Goal: Communication & Community: Share content

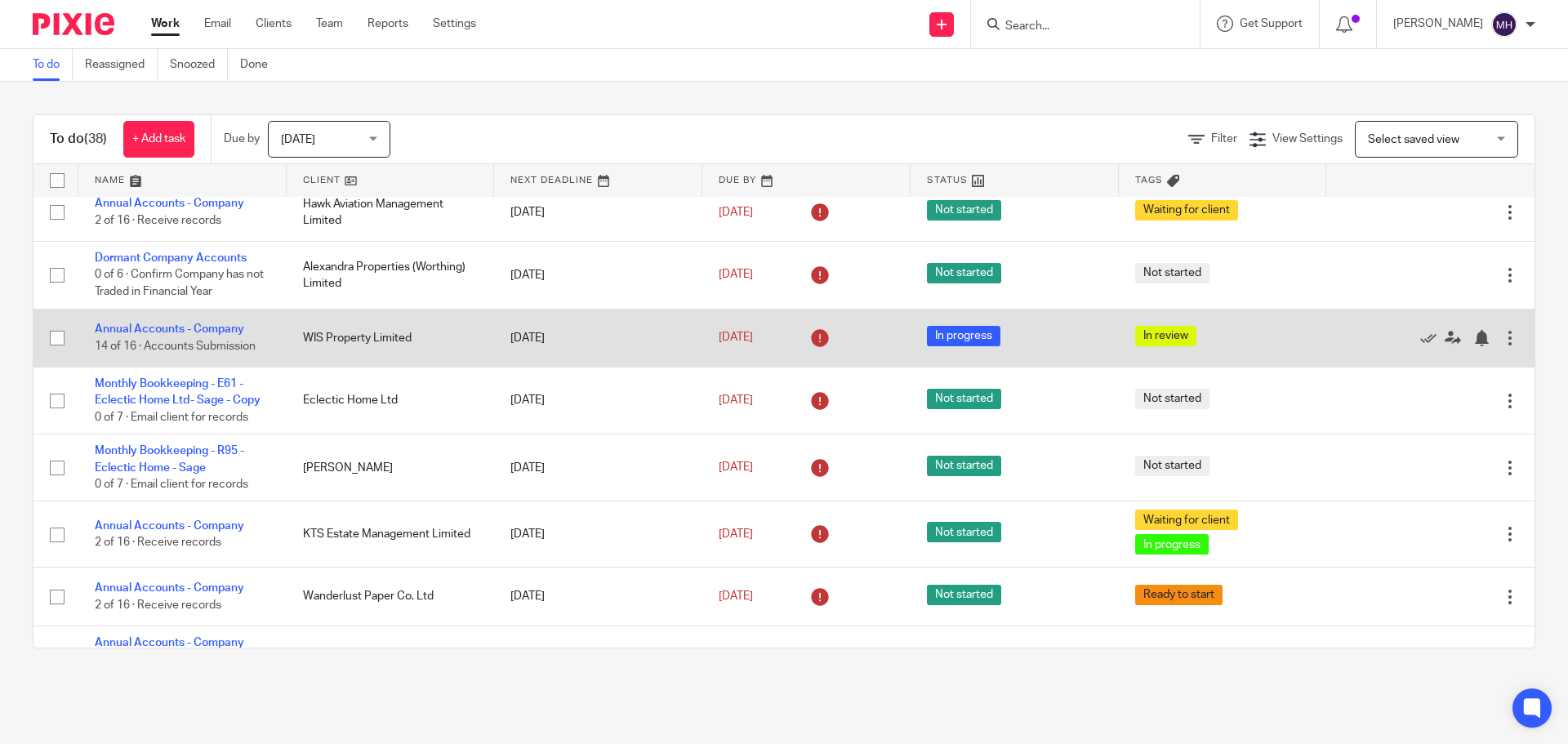
scroll to position [735, 0]
click at [172, 330] on link "Annual Accounts - Company" at bounding box center [170, 328] width 150 height 12
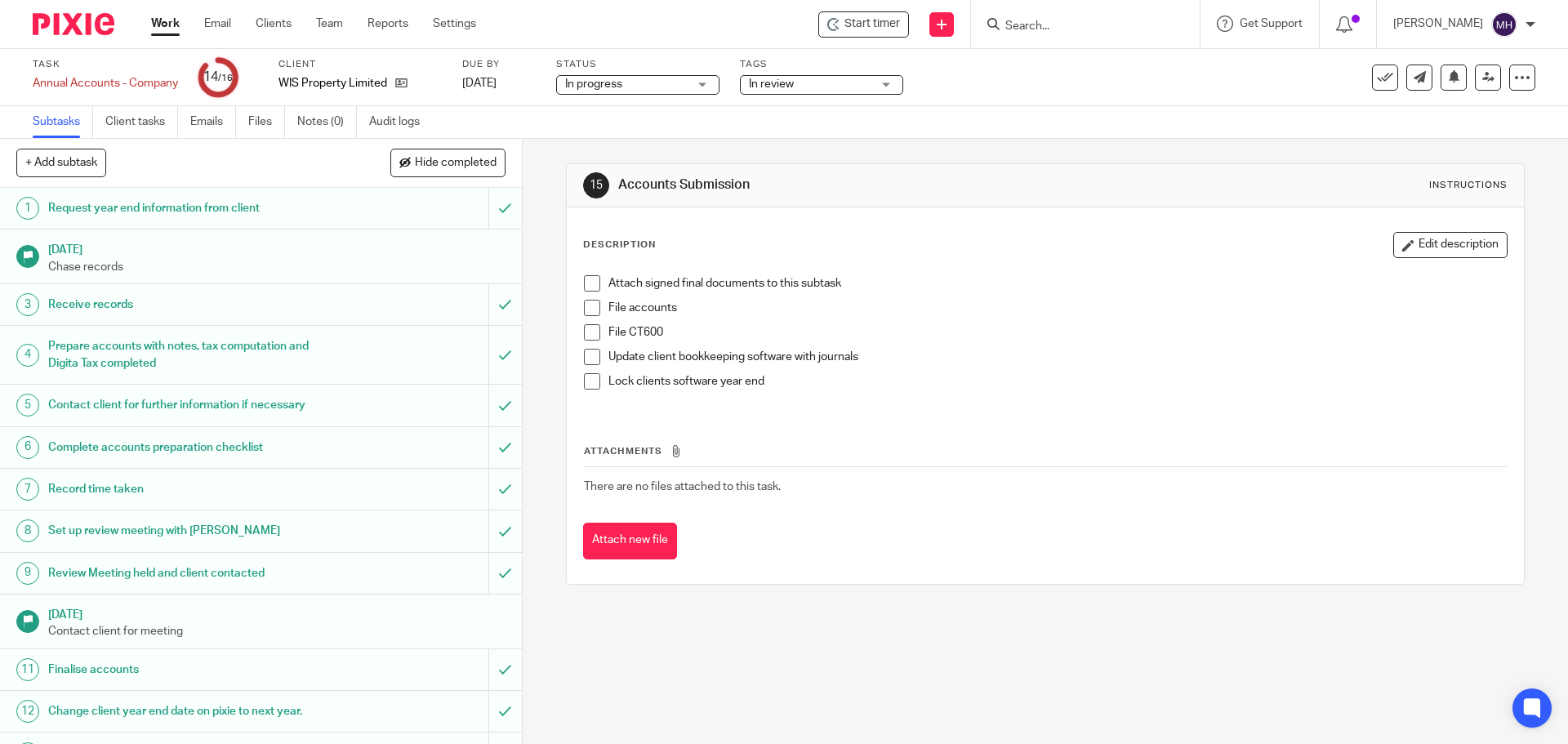
click at [585, 283] on span at bounding box center [592, 283] width 16 height 16
click at [589, 309] on span at bounding box center [592, 308] width 16 height 16
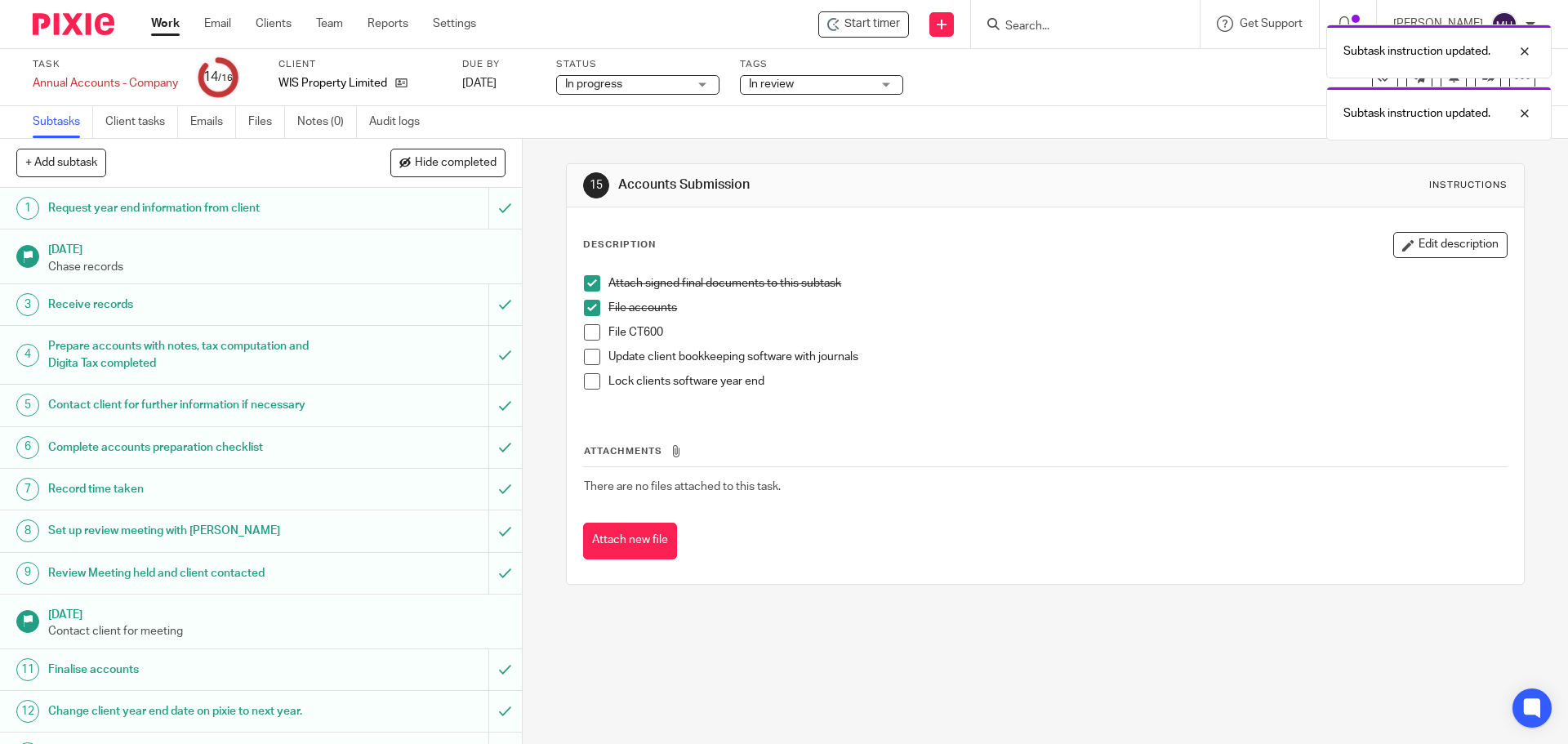
drag, startPoint x: 589, startPoint y: 331, endPoint x: 590, endPoint y: 352, distance: 21.0
click at [589, 333] on span at bounding box center [592, 332] width 16 height 16
click at [590, 355] on span at bounding box center [592, 357] width 16 height 16
click at [590, 378] on span at bounding box center [592, 382] width 16 height 16
click at [794, 86] on span "In review" at bounding box center [770, 84] width 45 height 12
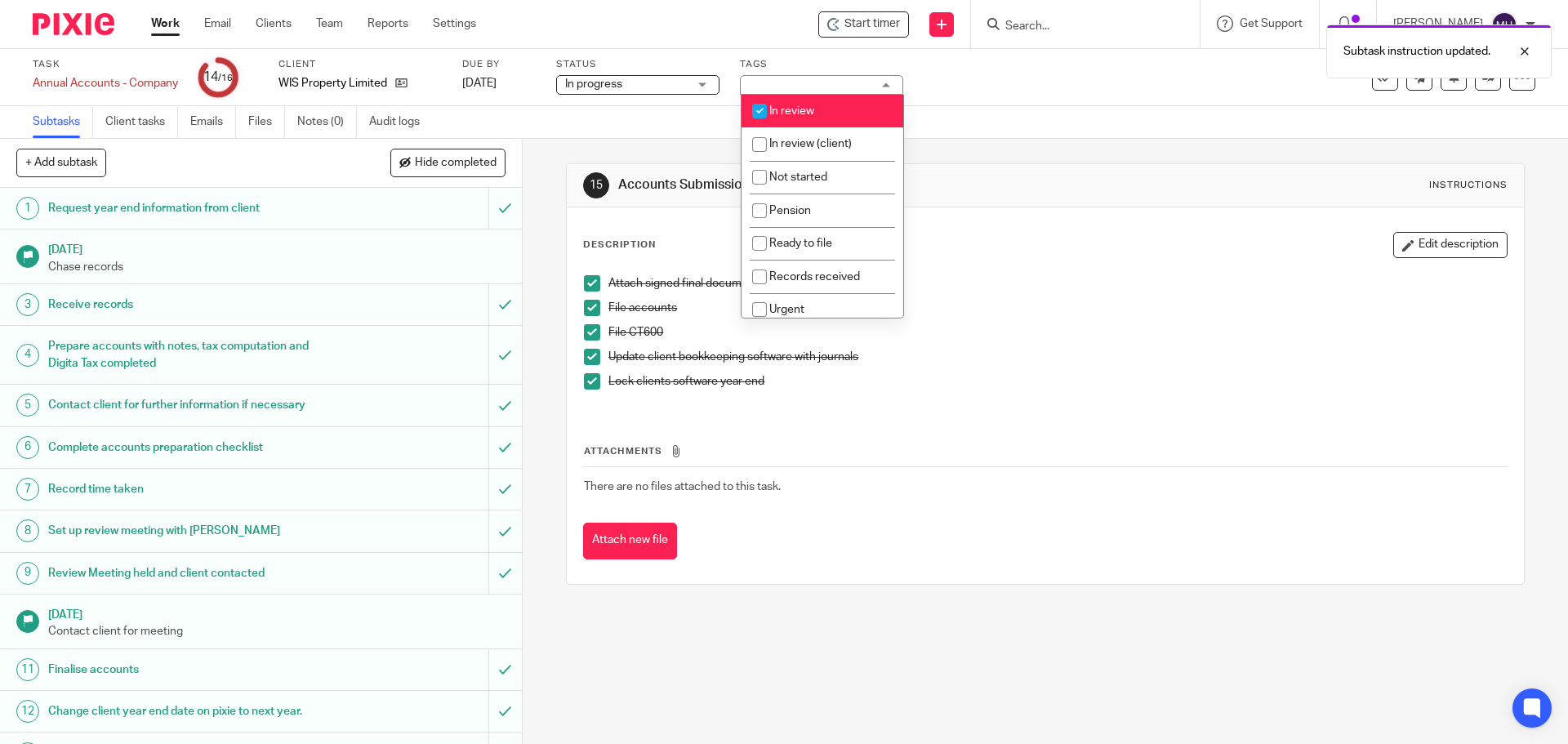
click at [821, 117] on li "In review" at bounding box center [821, 111] width 162 height 34
checkbox input "false"
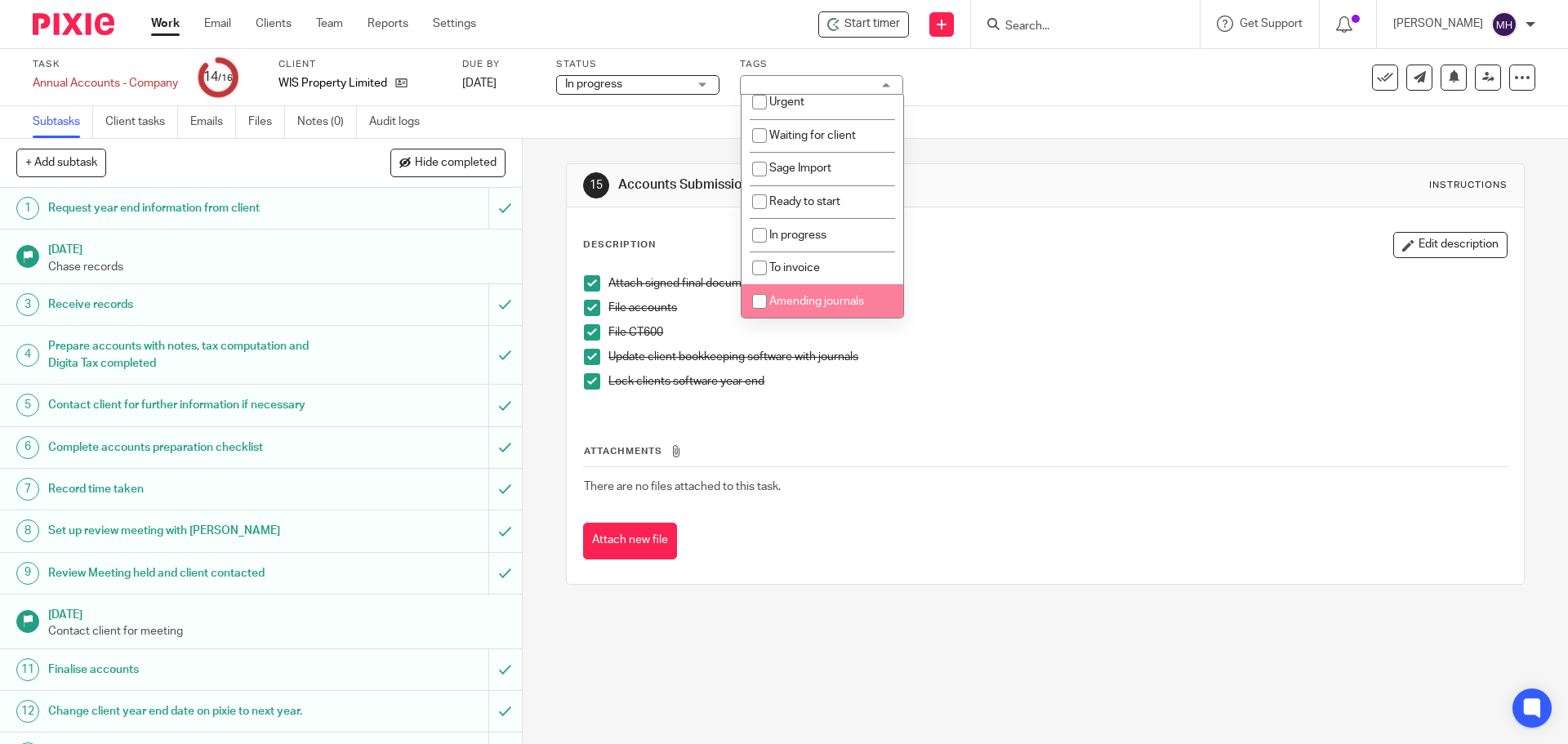
click at [841, 303] on span "Amending journals" at bounding box center [817, 301] width 95 height 12
drag, startPoint x: 829, startPoint y: 307, endPoint x: 836, endPoint y: 196, distance: 111.2
click at [829, 306] on li "Amending journals" at bounding box center [821, 300] width 162 height 34
checkbox input "false"
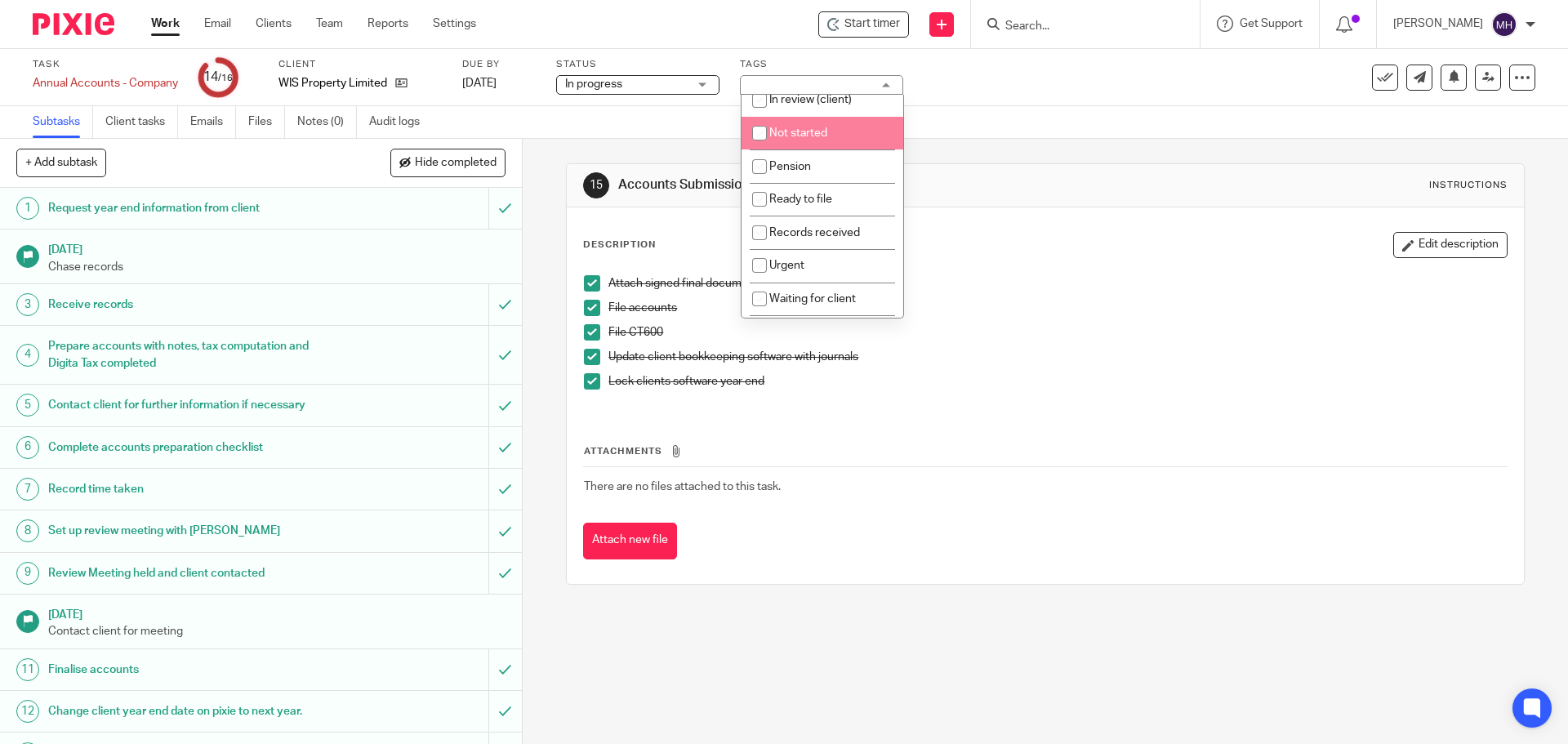
click at [1176, 153] on div "15 Accounts Submission Instructions Description Edit description Attach signed …" at bounding box center [1044, 373] width 957 height 470
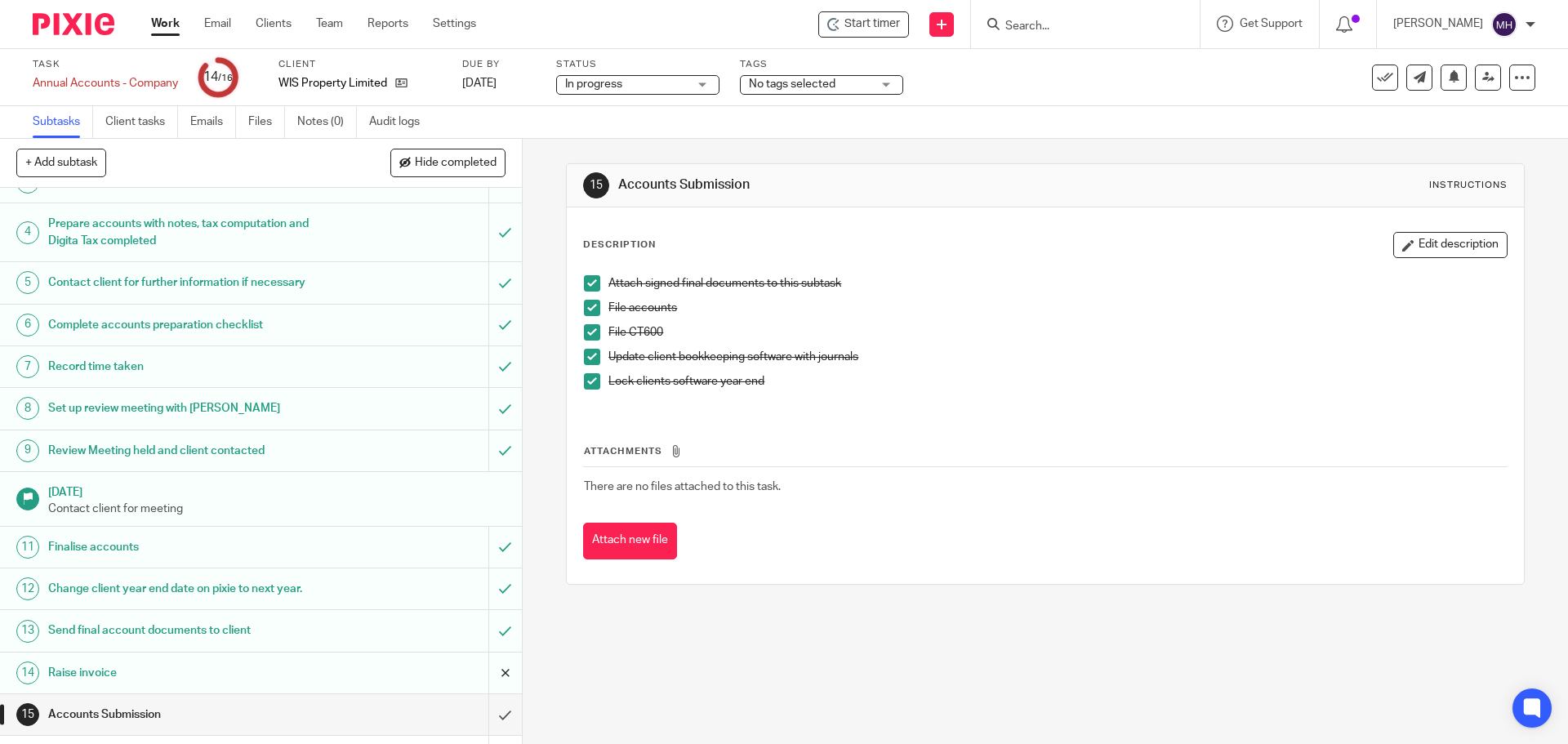
scroll to position [157, 0]
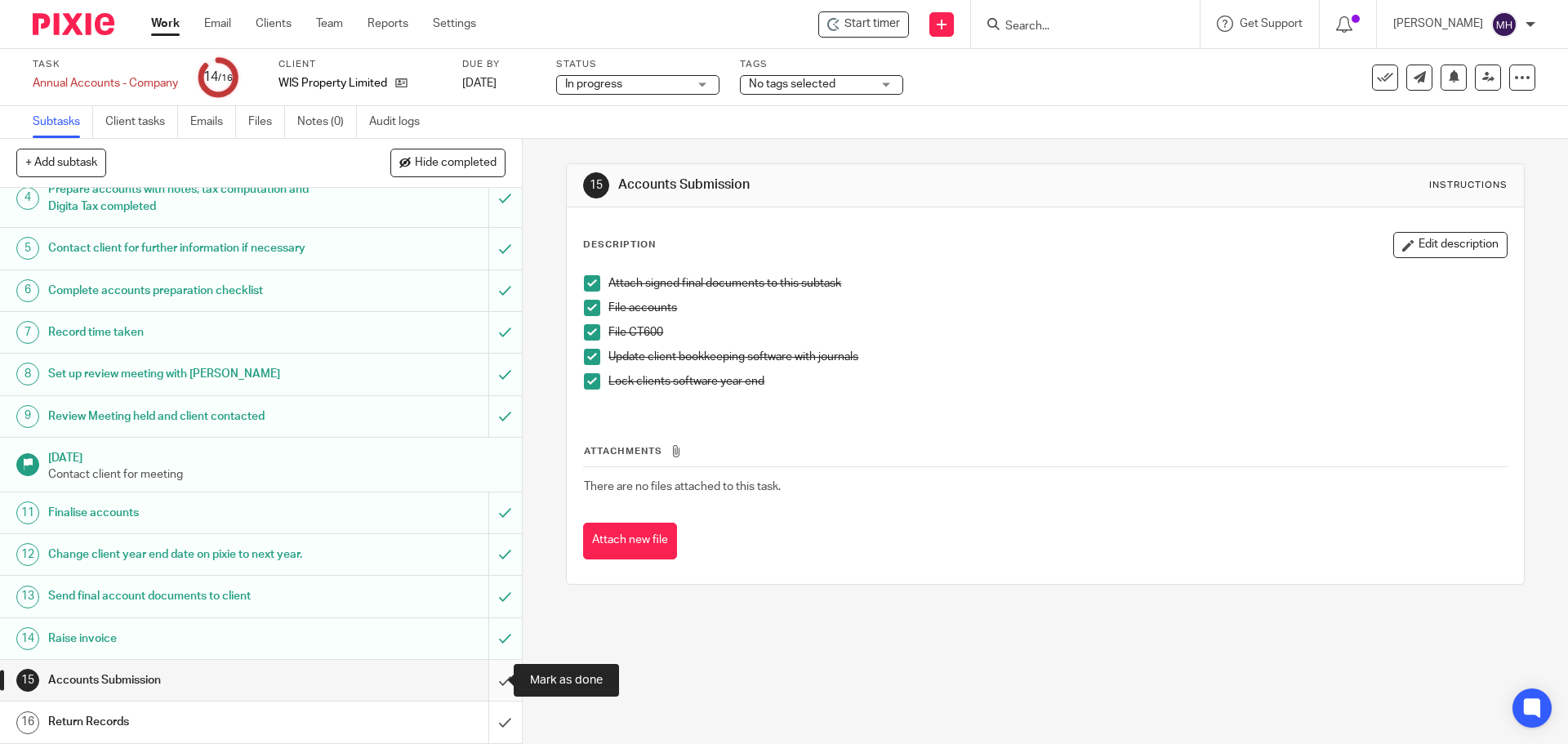
click at [489, 676] on input "submit" at bounding box center [261, 680] width 522 height 41
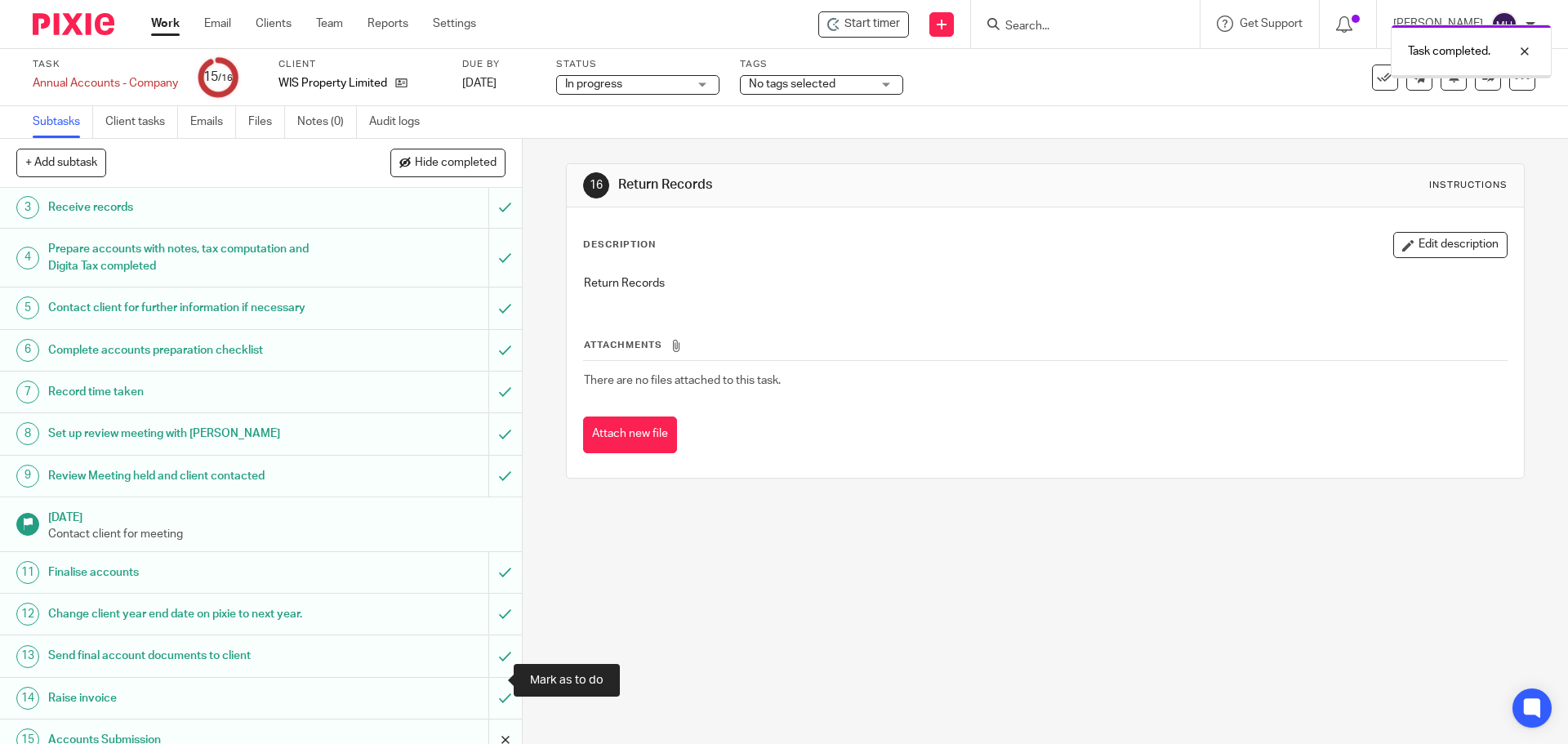
scroll to position [157, 0]
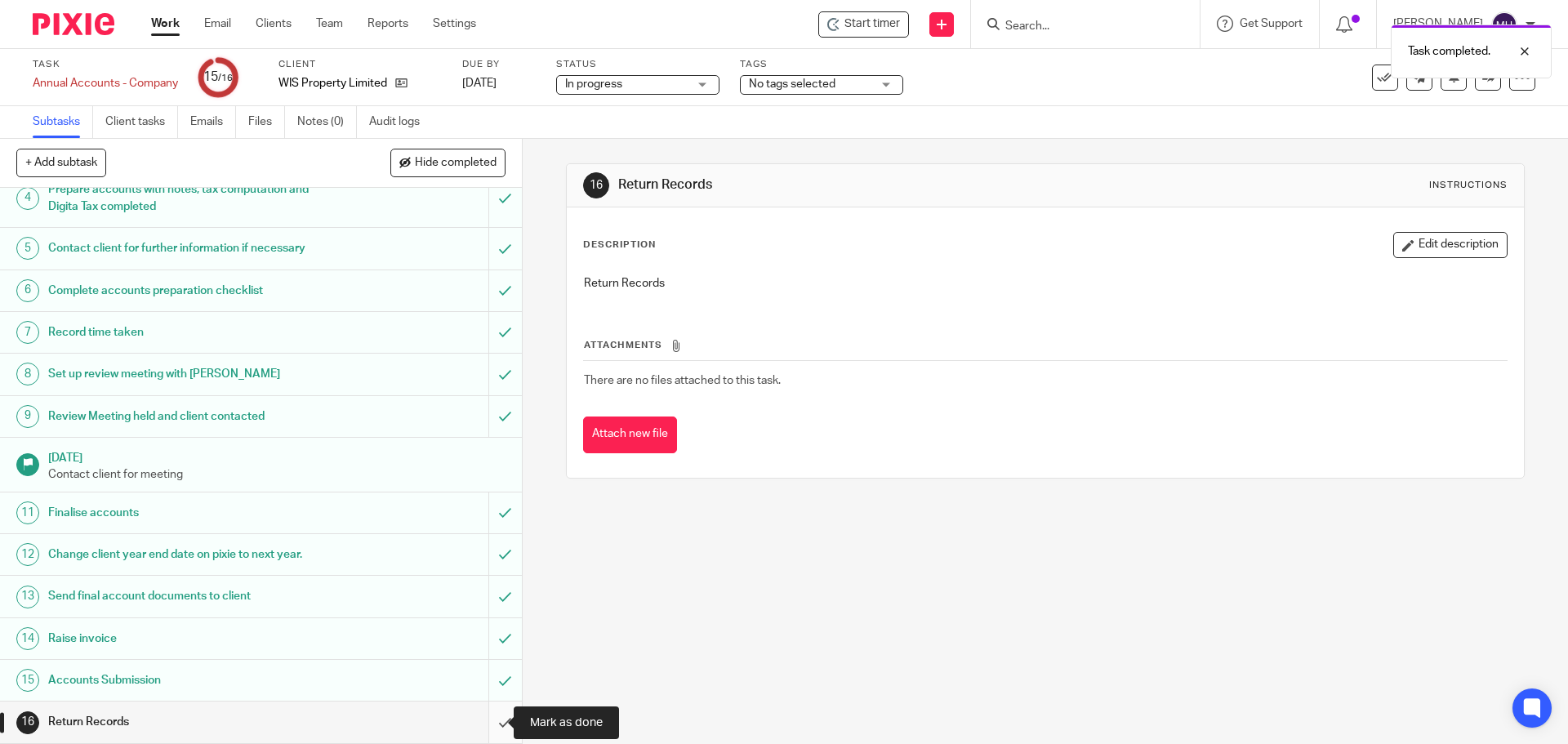
click at [490, 724] on input "submit" at bounding box center [261, 721] width 522 height 41
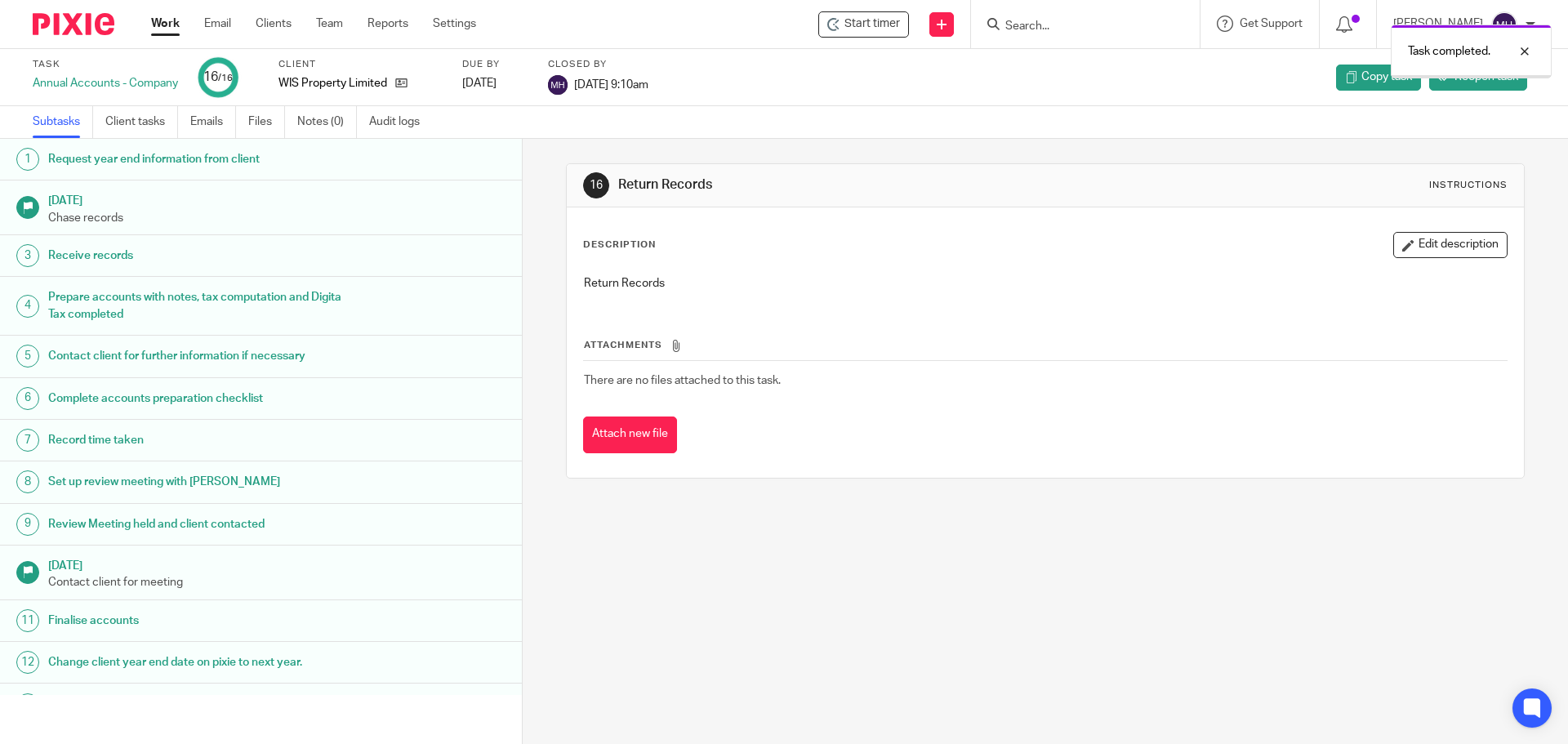
click at [160, 24] on link "Work" at bounding box center [165, 24] width 28 height 16
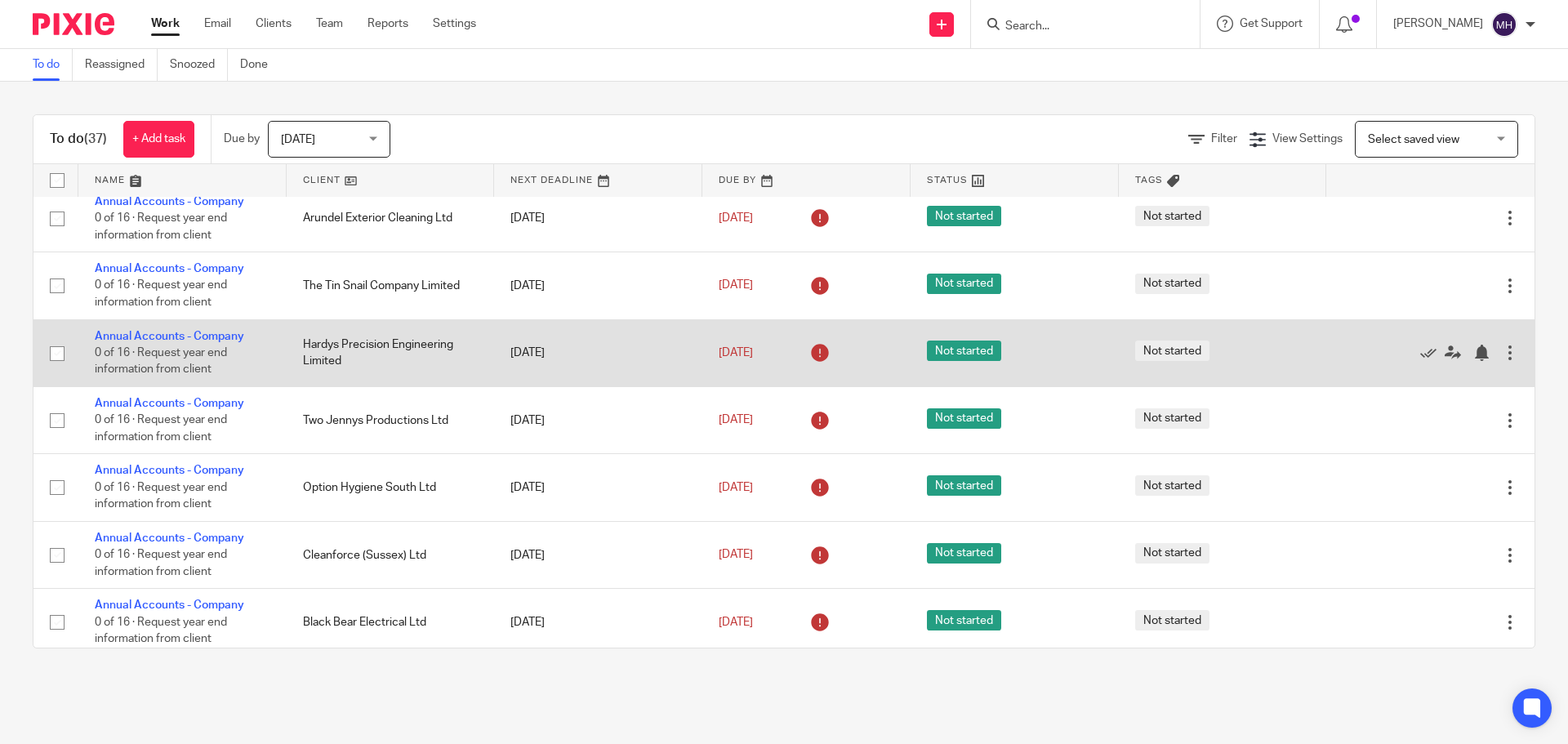
scroll to position [1972, 0]
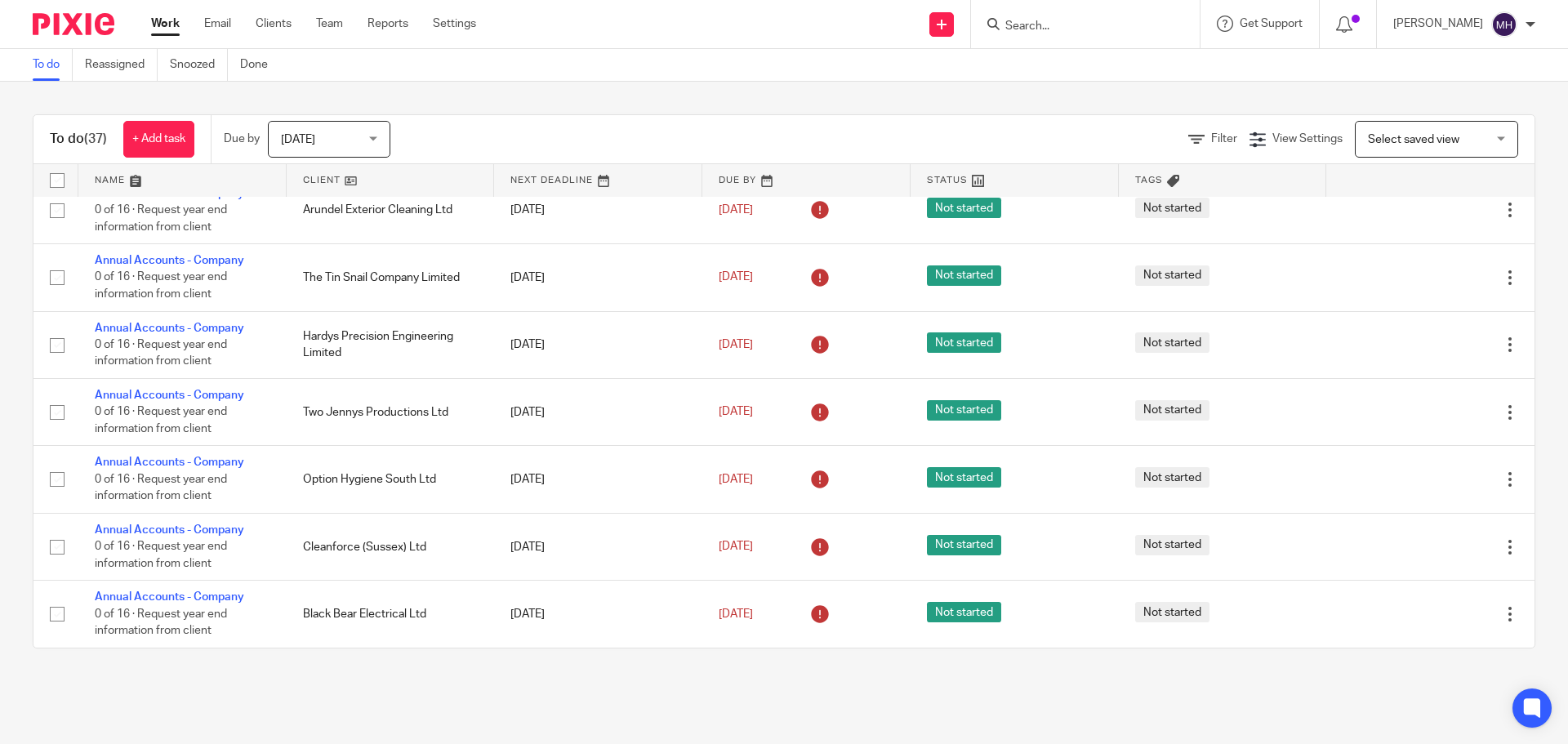
drag, startPoint x: 1082, startPoint y: 40, endPoint x: 1063, endPoint y: 22, distance: 26.2
click at [1082, 37] on div at bounding box center [1085, 24] width 228 height 48
click at [1062, 21] on input "Search" at bounding box center [1076, 26] width 147 height 15
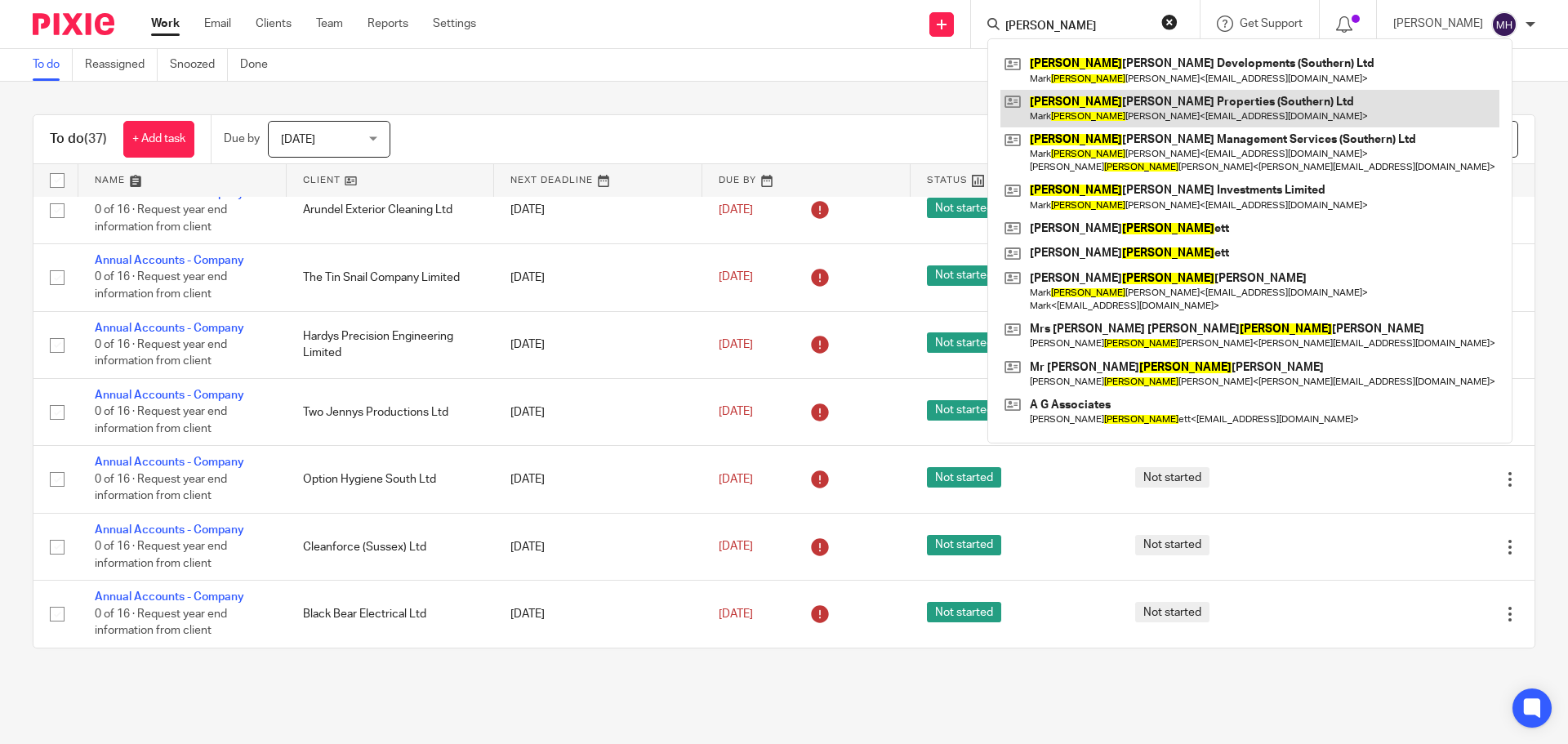
type input "garr"
click at [1109, 117] on link at bounding box center [1249, 108] width 499 height 37
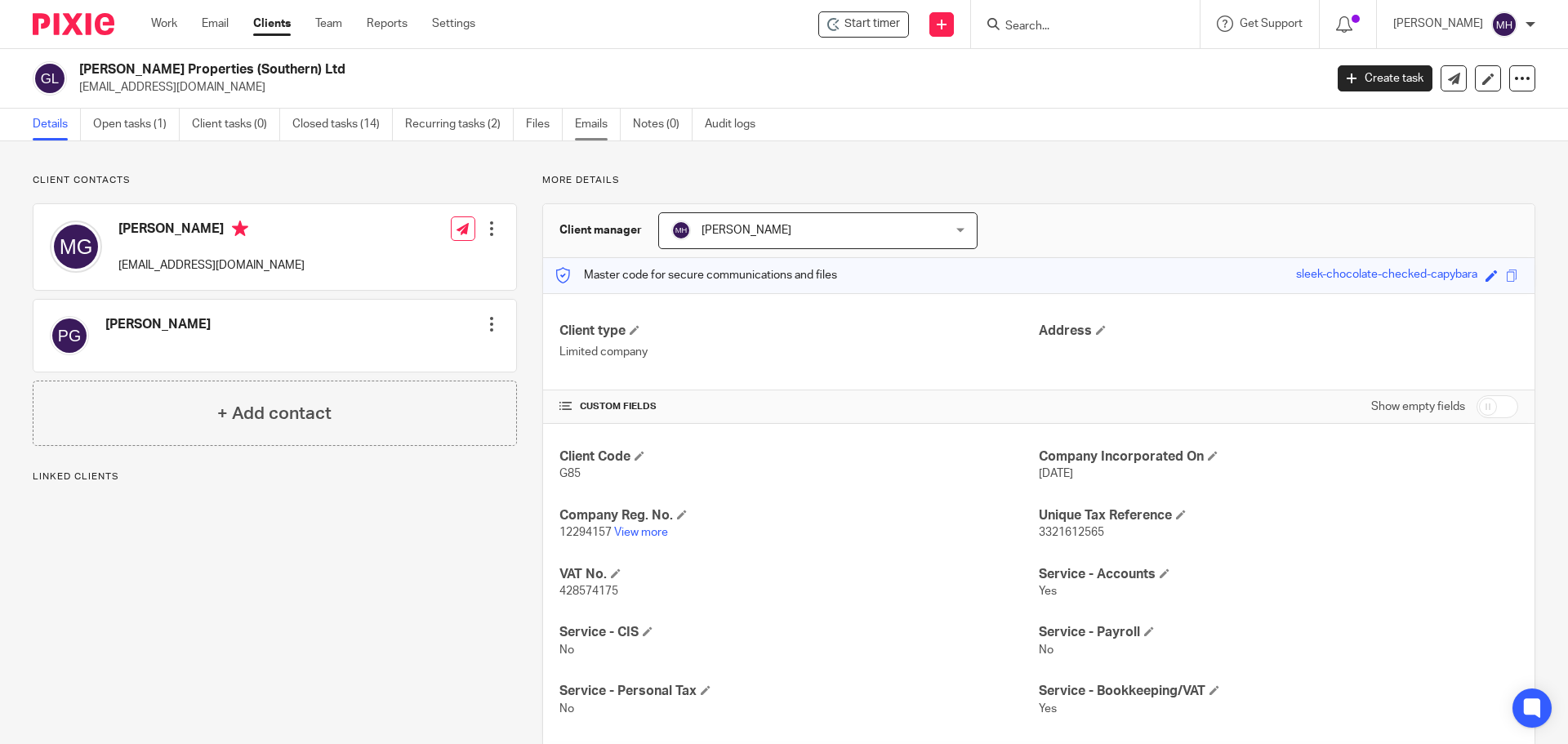
click at [601, 126] on link "Emails" at bounding box center [598, 124] width 46 height 32
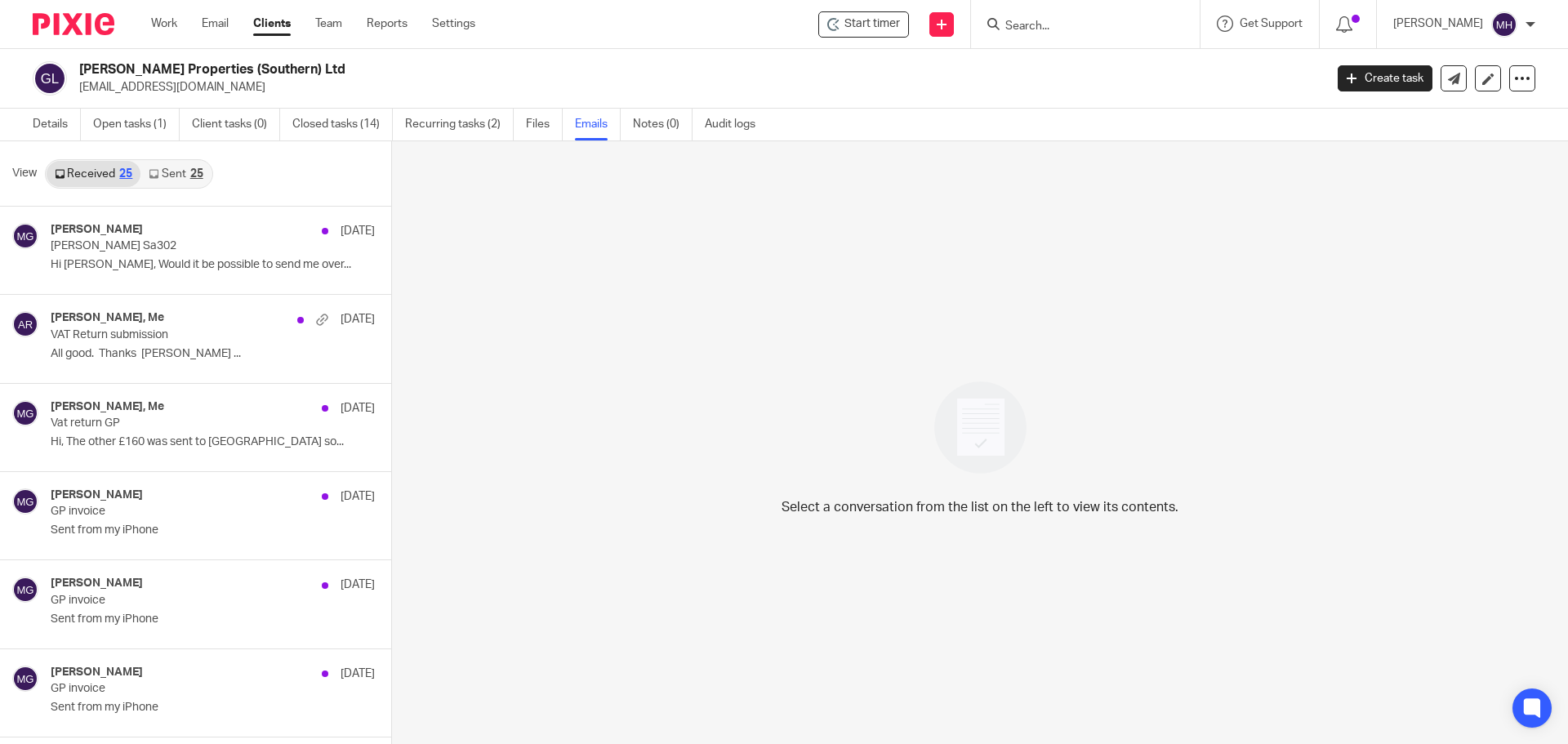
click at [190, 168] on div "25" at bounding box center [196, 173] width 13 height 12
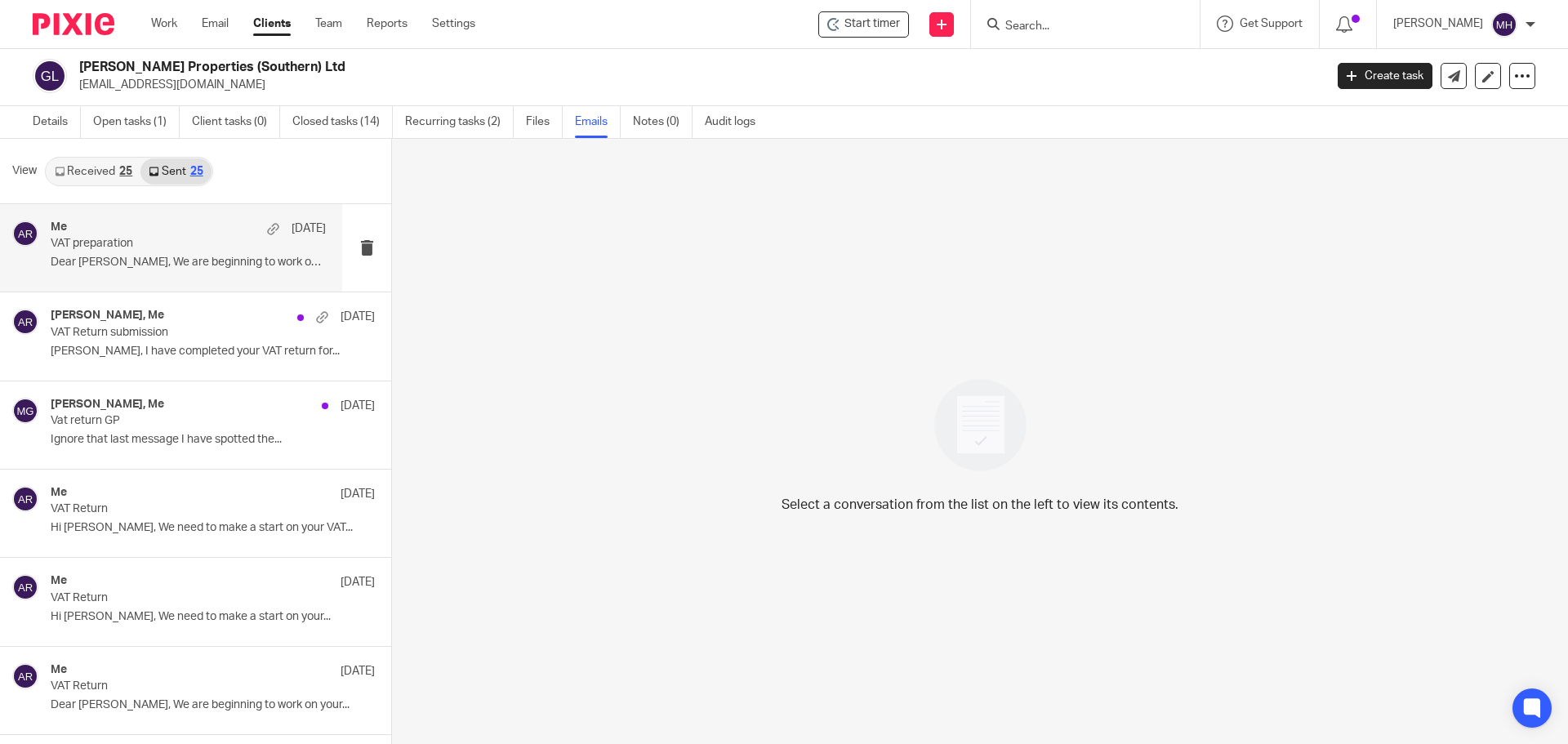
click at [189, 236] on p "VAT preparation" at bounding box center [161, 243] width 221 height 14
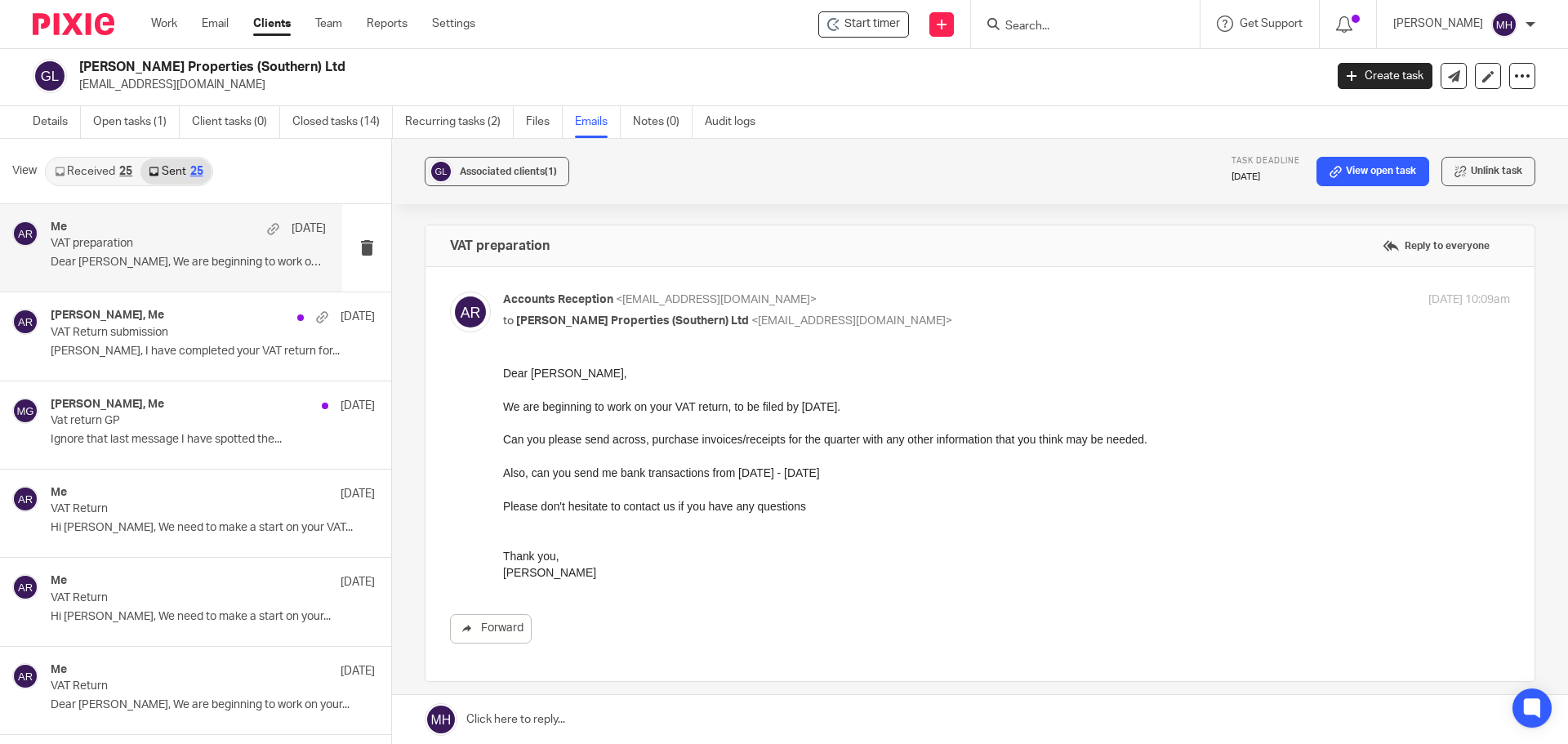
scroll to position [0, 0]
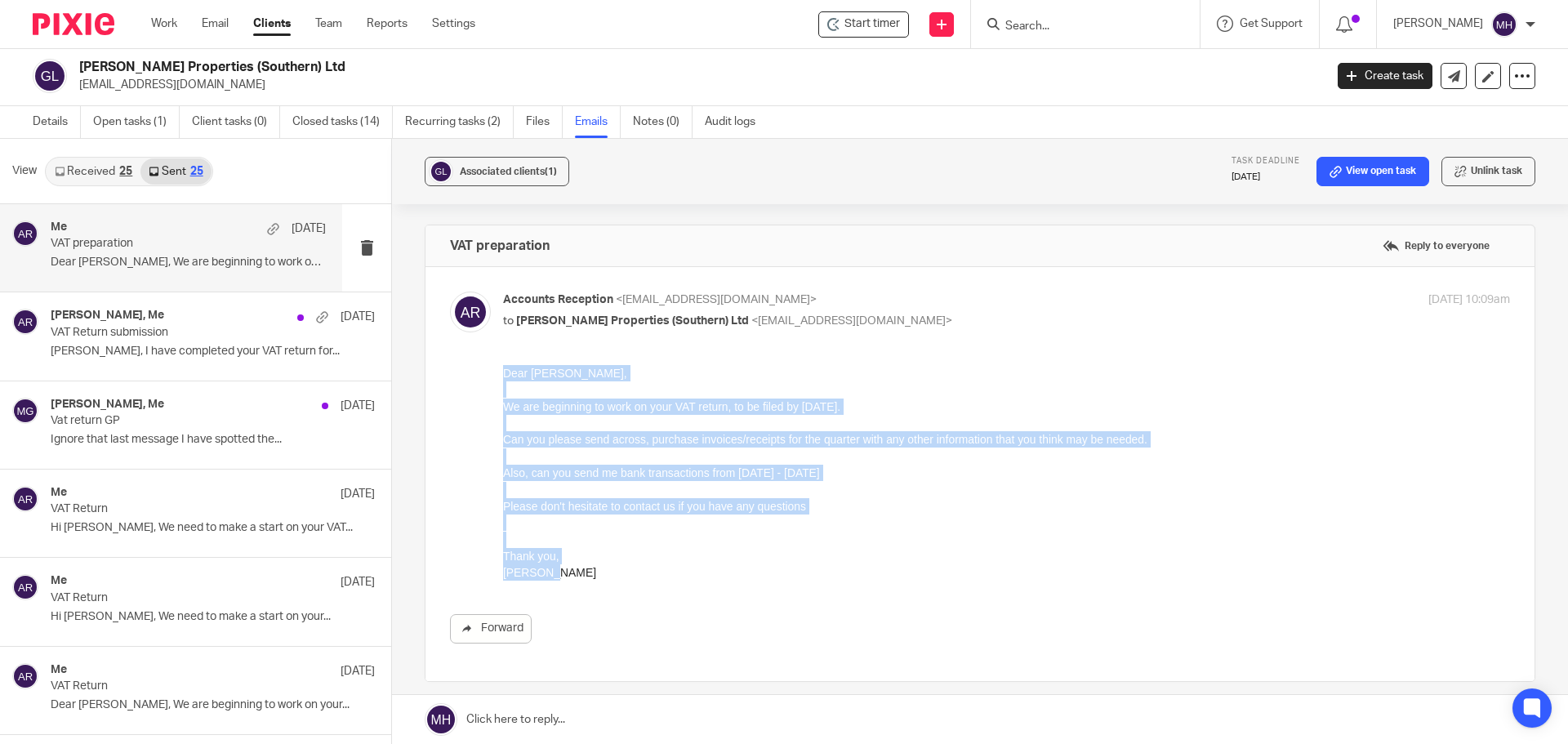
drag, startPoint x: 550, startPoint y: 577, endPoint x: 495, endPoint y: 364, distance: 220.0
click at [503, 365] on html "Dear Mark, We are beginning to work on your VAT return, to be filed by 7 Nov 20…" at bounding box center [1006, 473] width 1007 height 216
copy div "Dear Mark, We are beginning to work on your VAT return, to be filed by 7 Nov 20…"
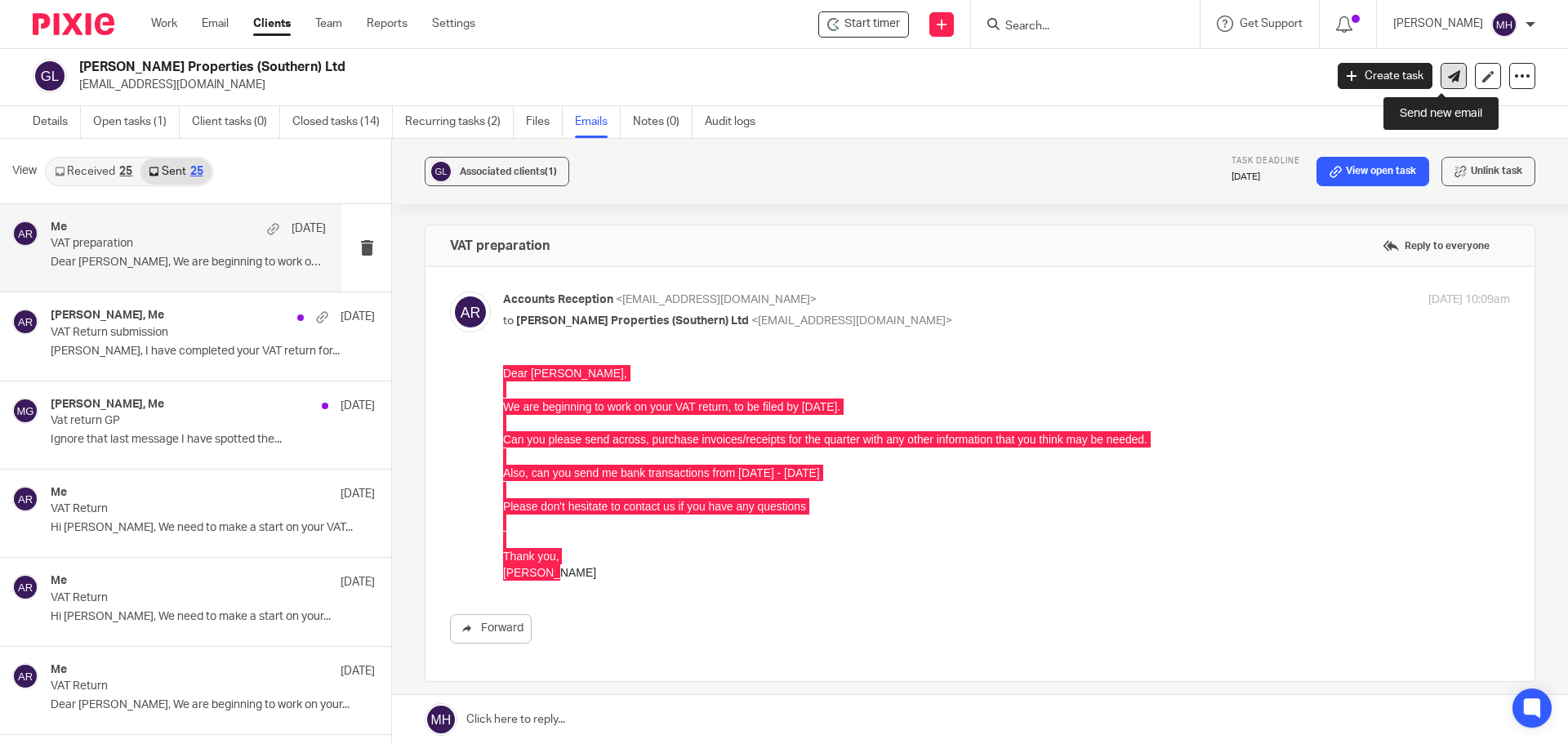
click at [1448, 81] on icon at bounding box center [1453, 76] width 12 height 12
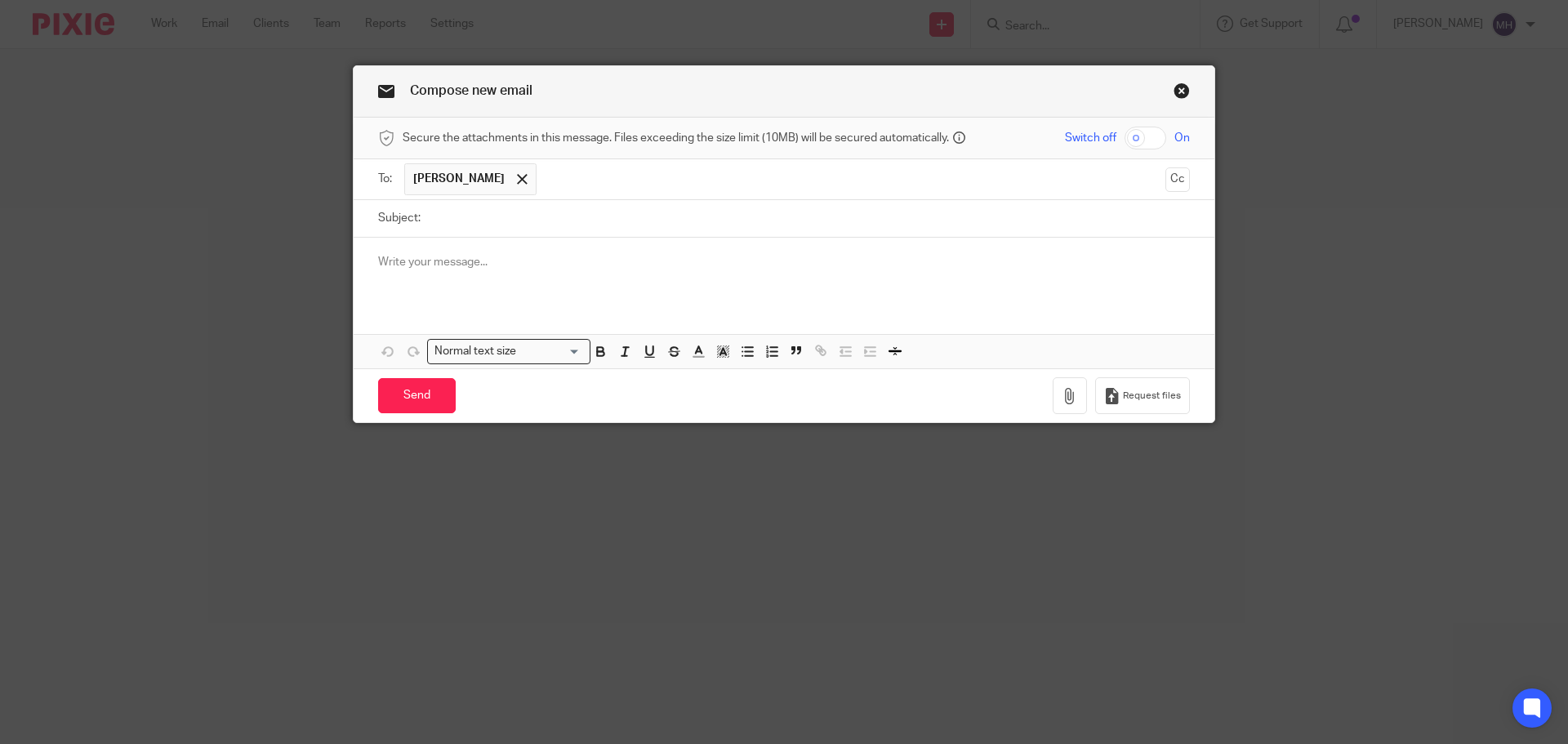
click at [461, 270] on p at bounding box center [783, 262] width 811 height 16
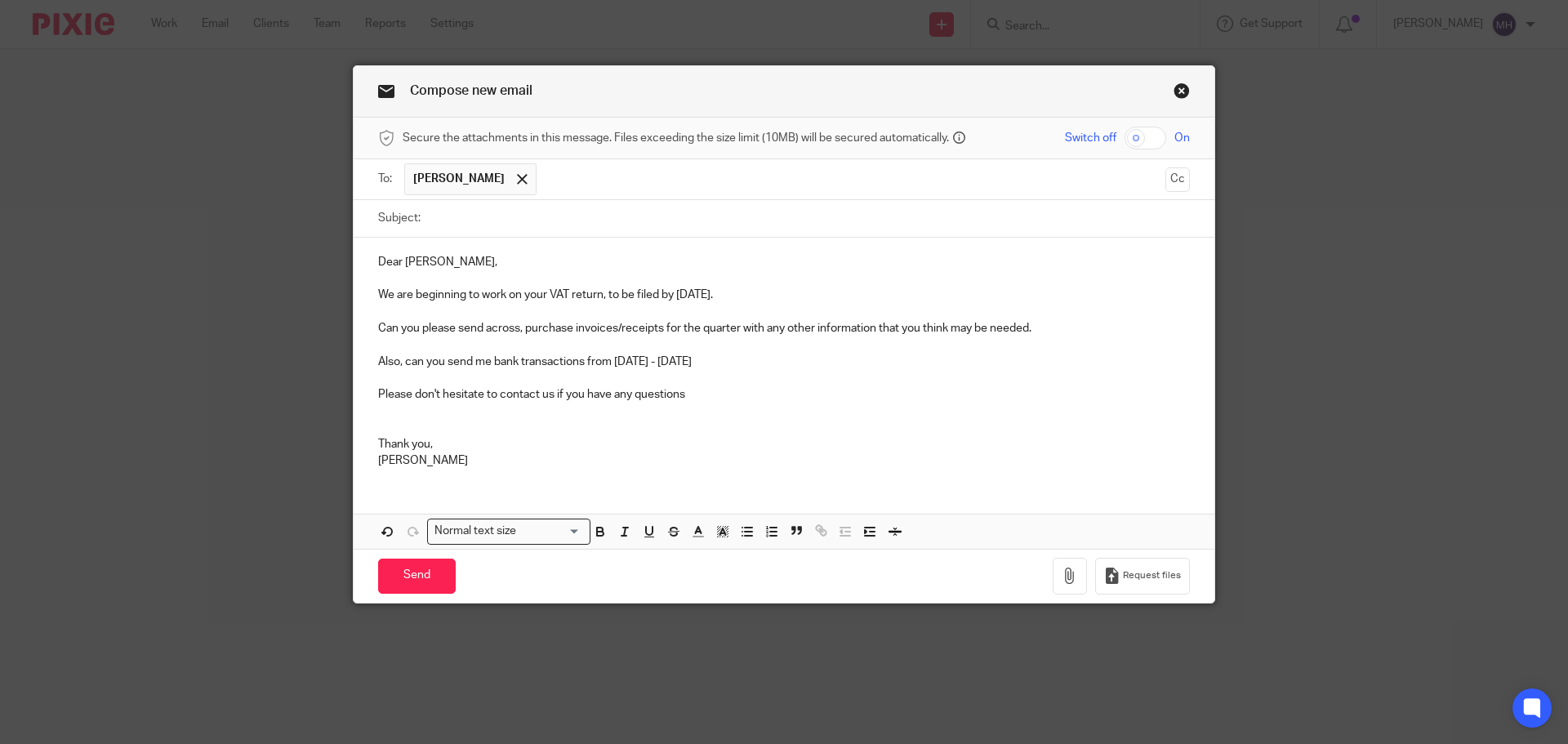
click at [459, 219] on input "Subject:" at bounding box center [810, 218] width 761 height 37
type input "VAT Return"
click at [409, 582] on input "Send" at bounding box center [416, 576] width 78 height 35
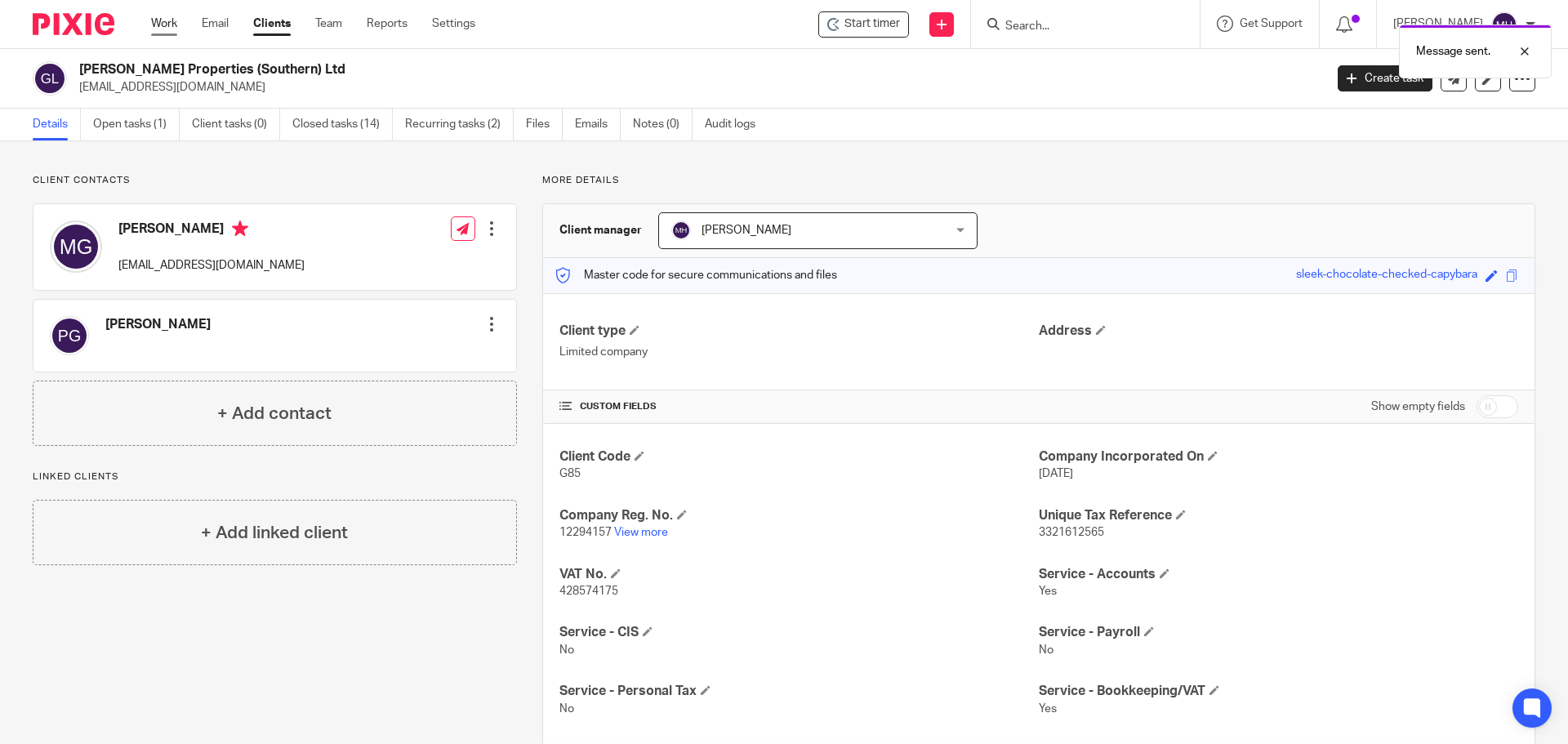
click at [165, 21] on link "Work" at bounding box center [164, 24] width 26 height 16
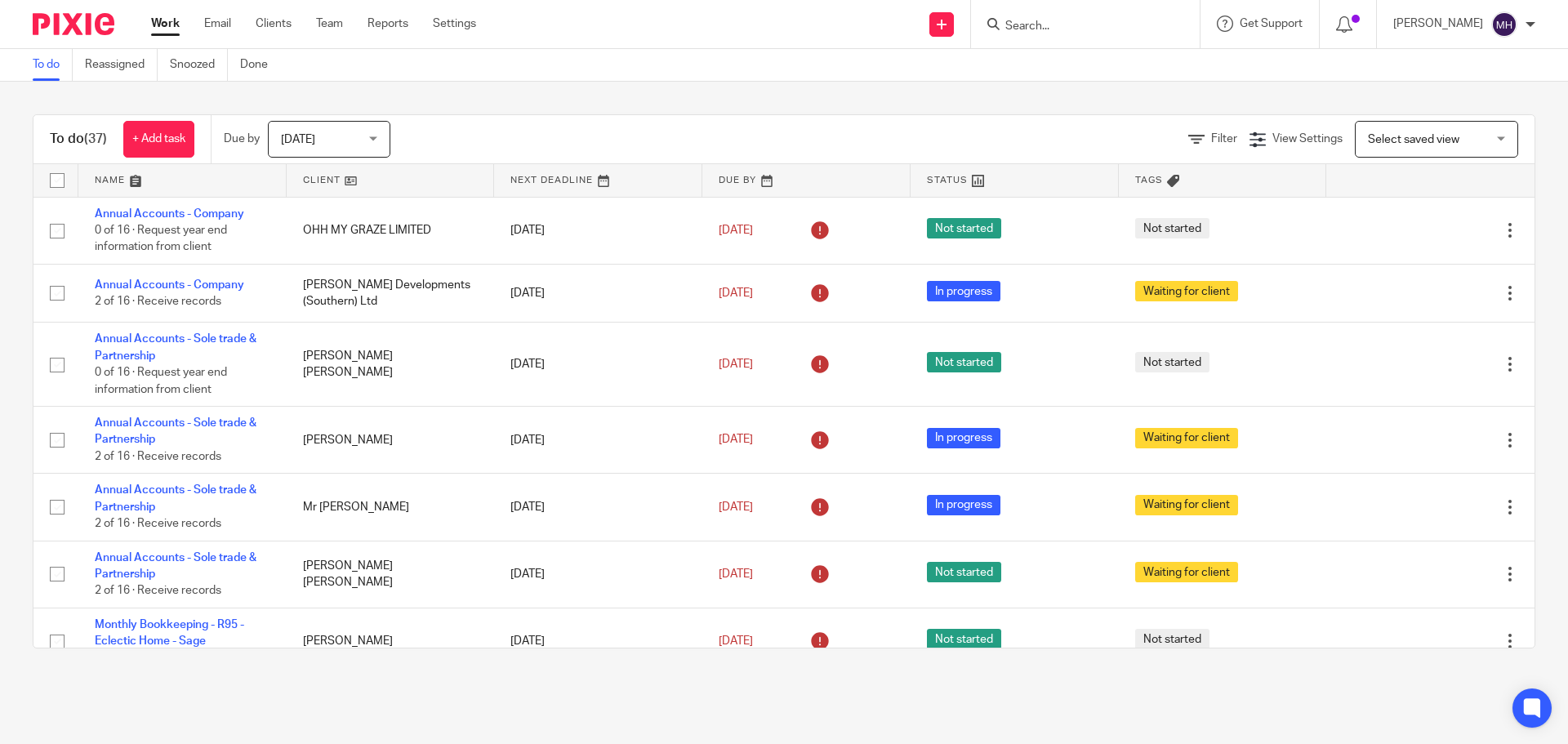
click at [1321, 17] on div at bounding box center [1348, 24] width 57 height 48
click at [1336, 26] on icon at bounding box center [1344, 25] width 16 height 16
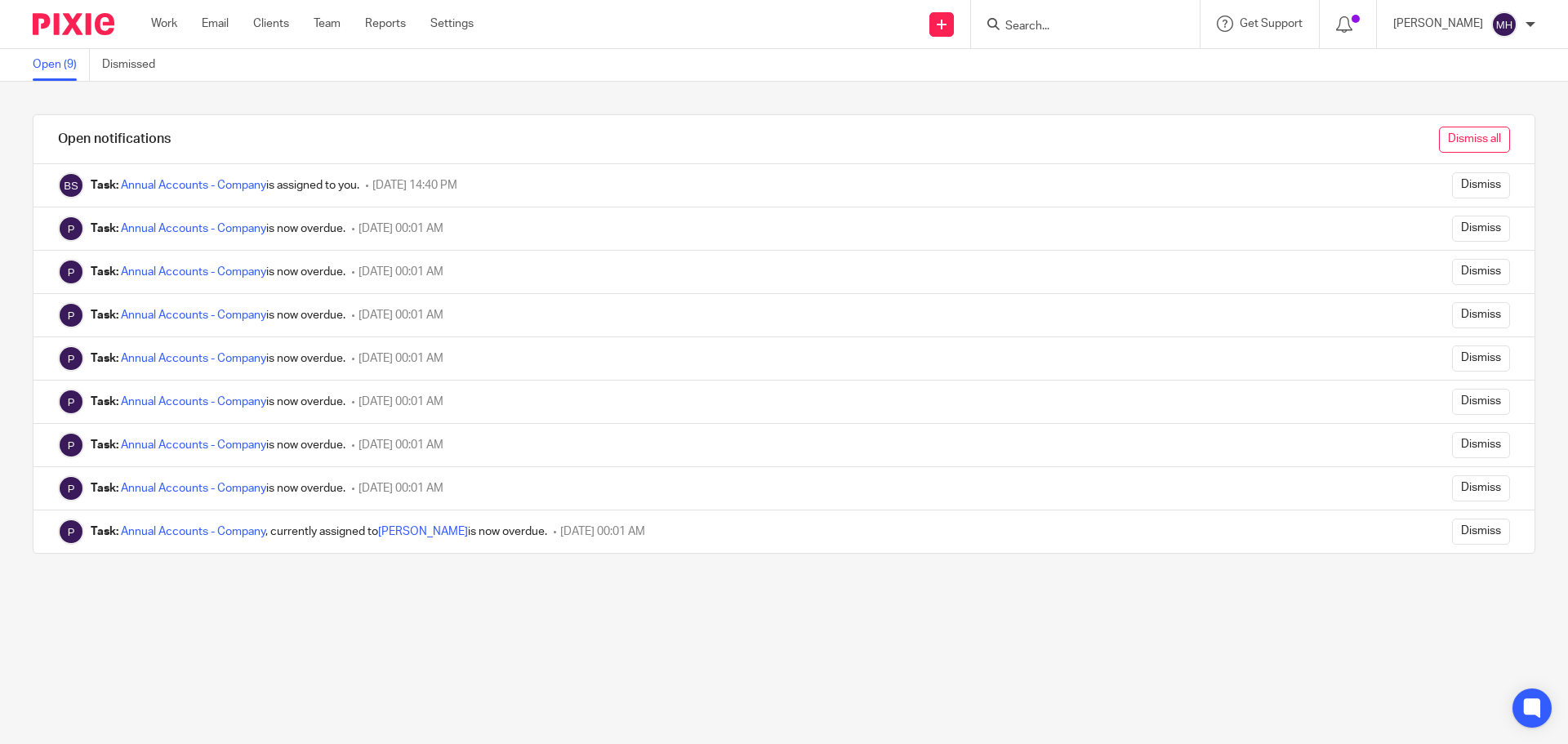
click at [1448, 143] on input "Dismiss all" at bounding box center [1474, 140] width 71 height 26
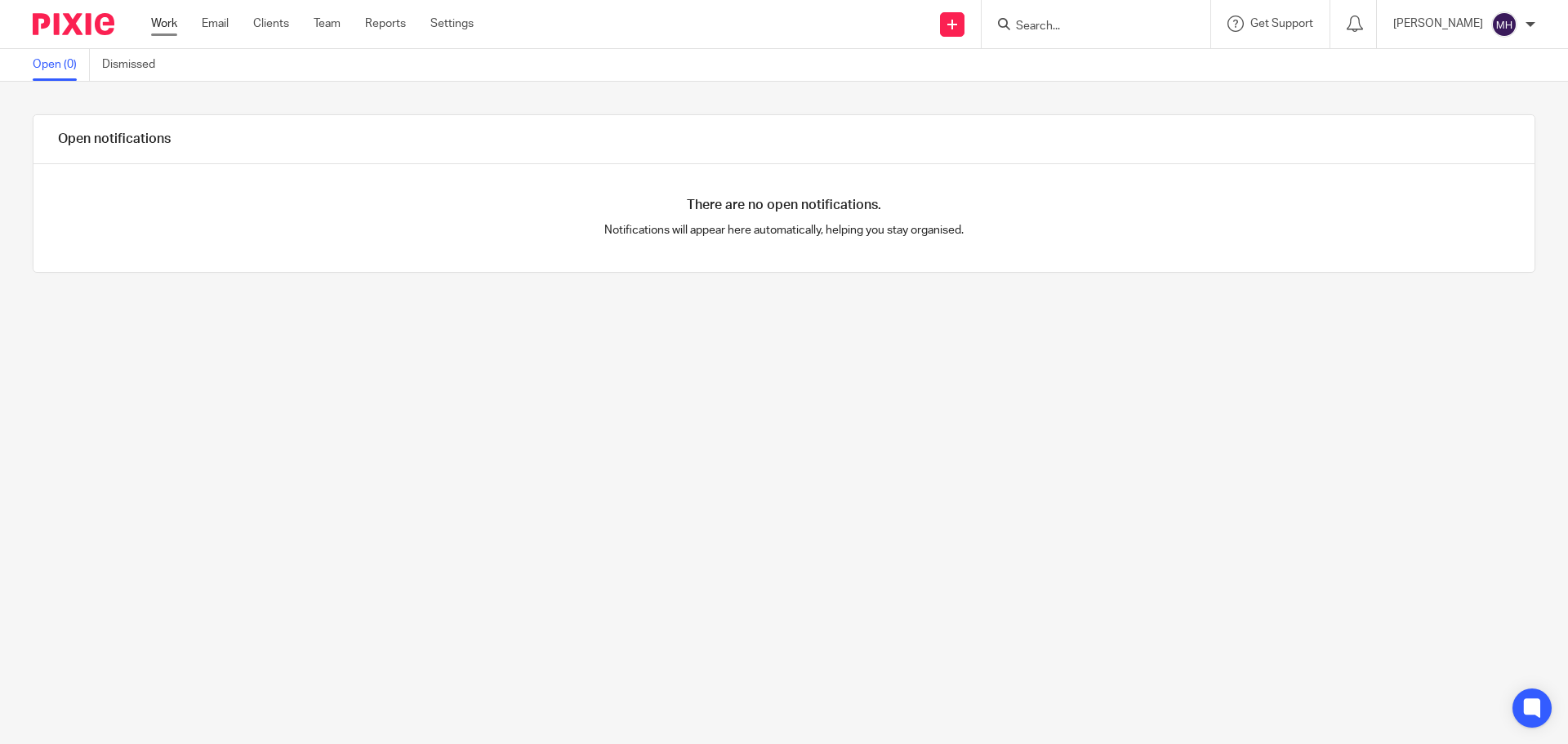
click at [161, 16] on link "Work" at bounding box center [164, 24] width 26 height 16
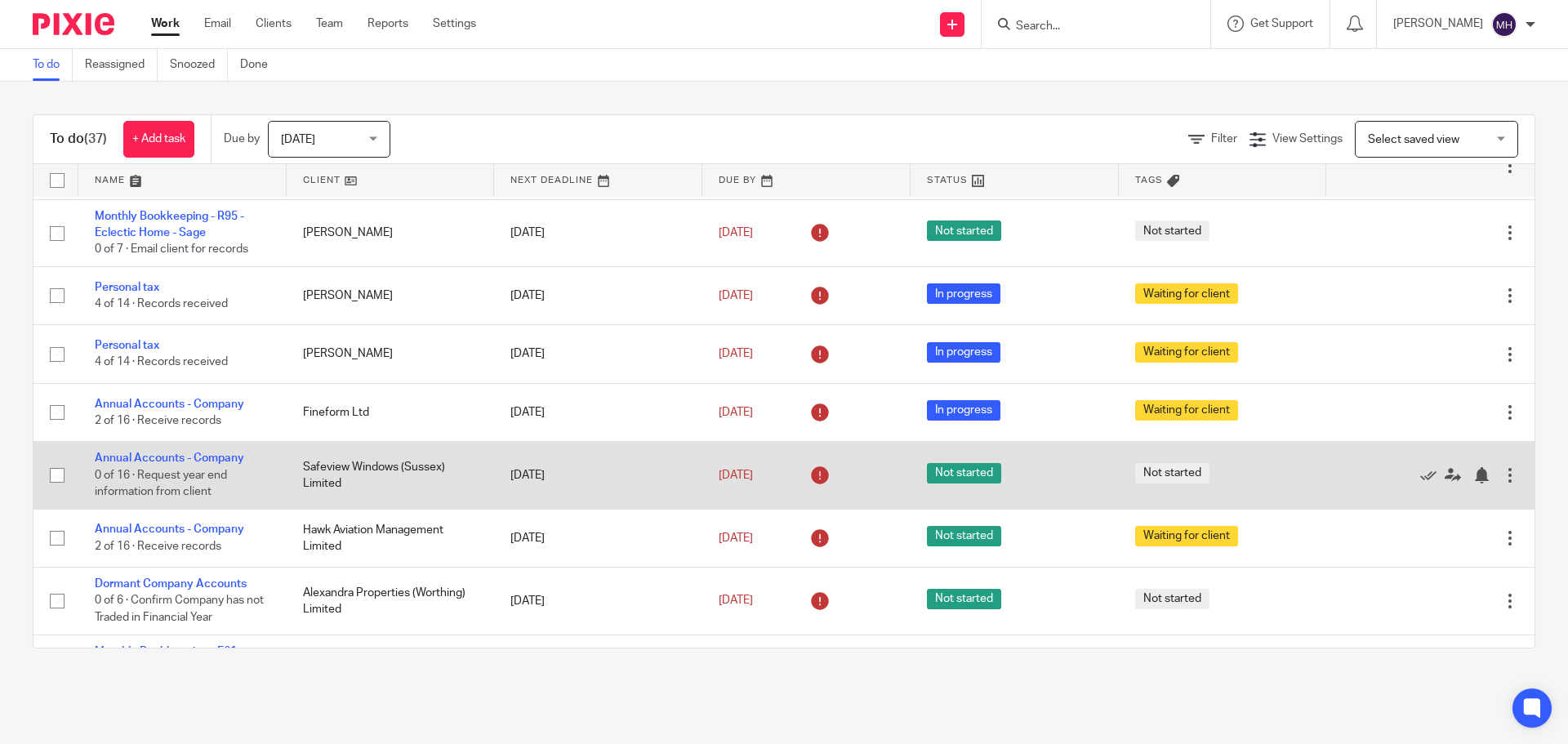
scroll to position [490, 0]
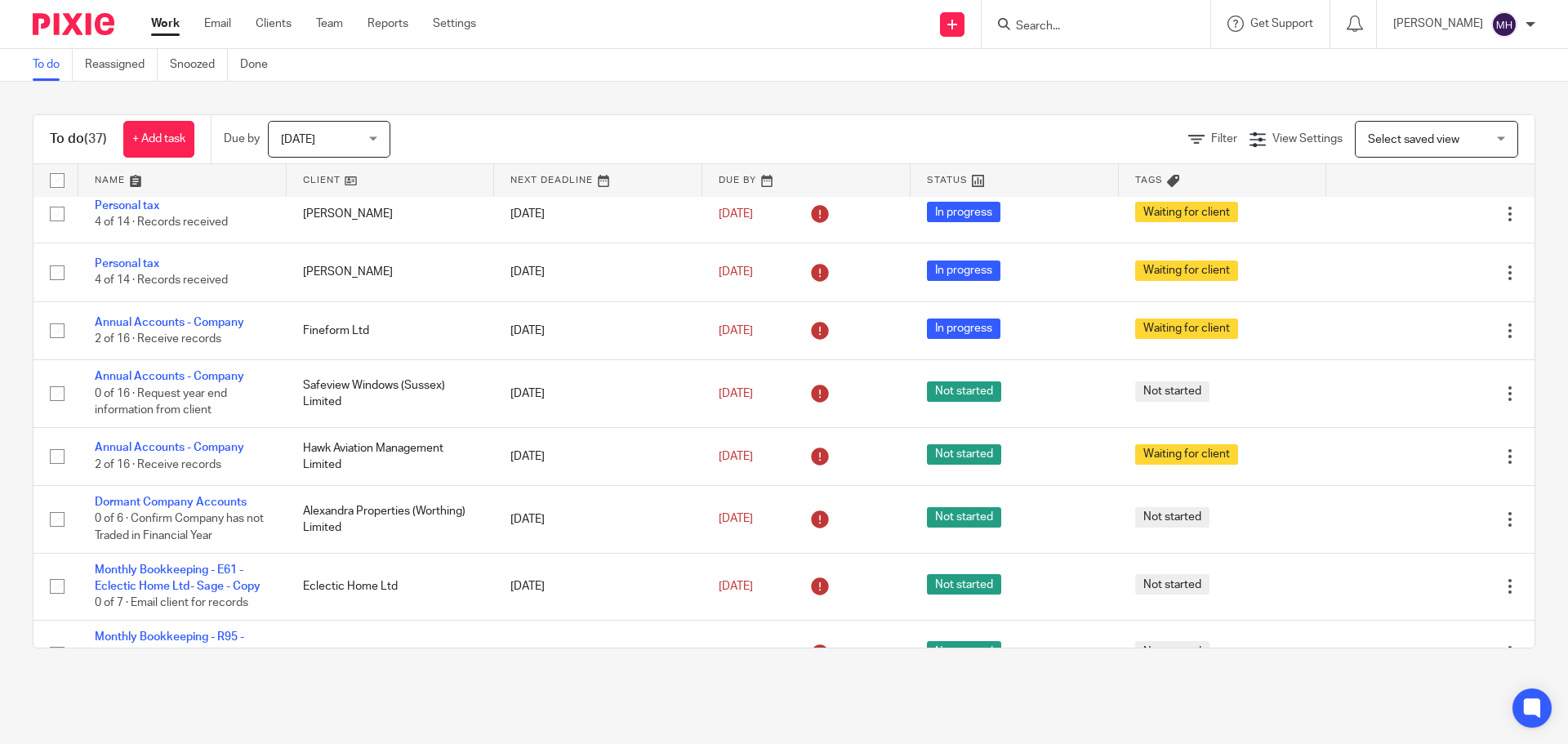
click at [1033, 26] on input "Search" at bounding box center [1087, 26] width 147 height 15
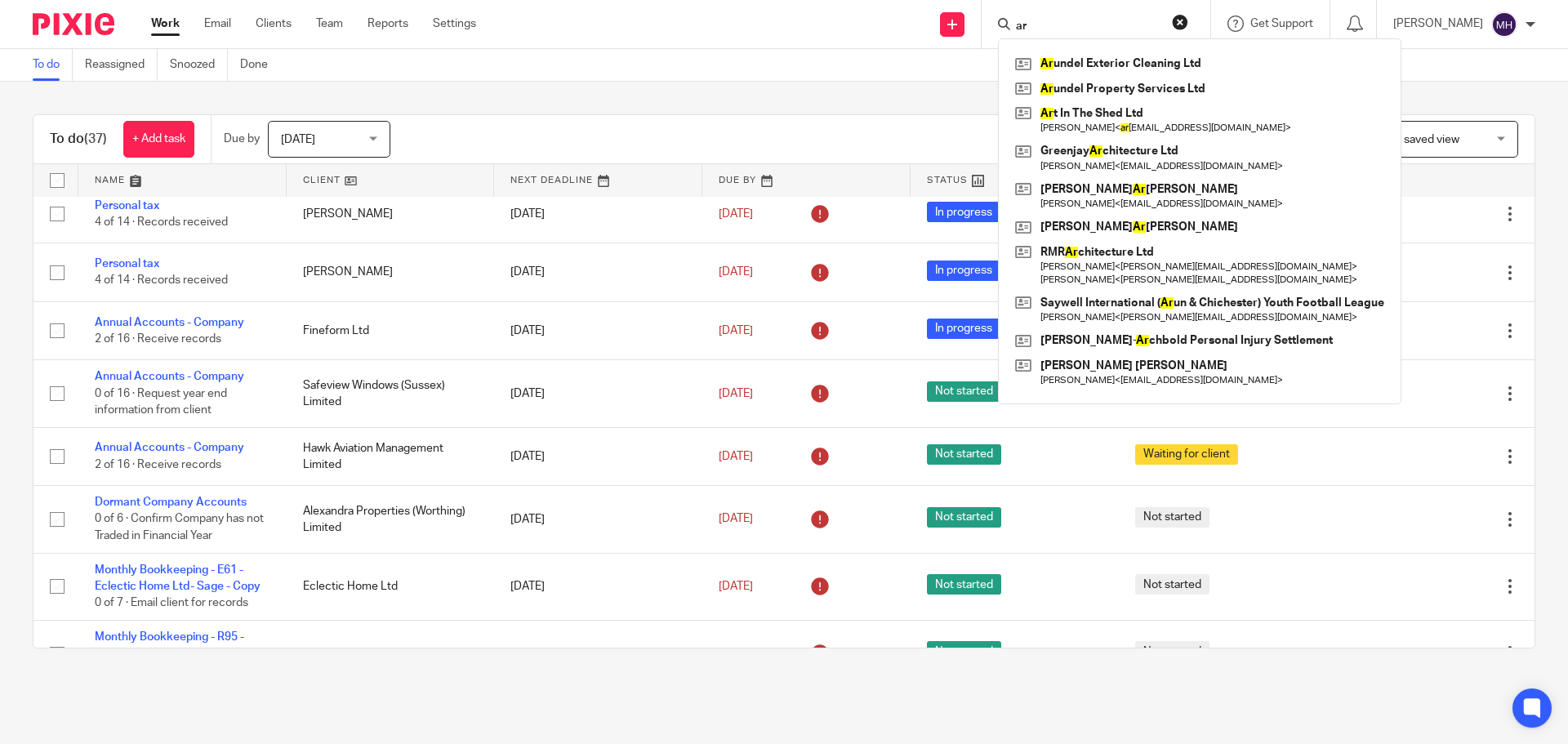
type input "a"
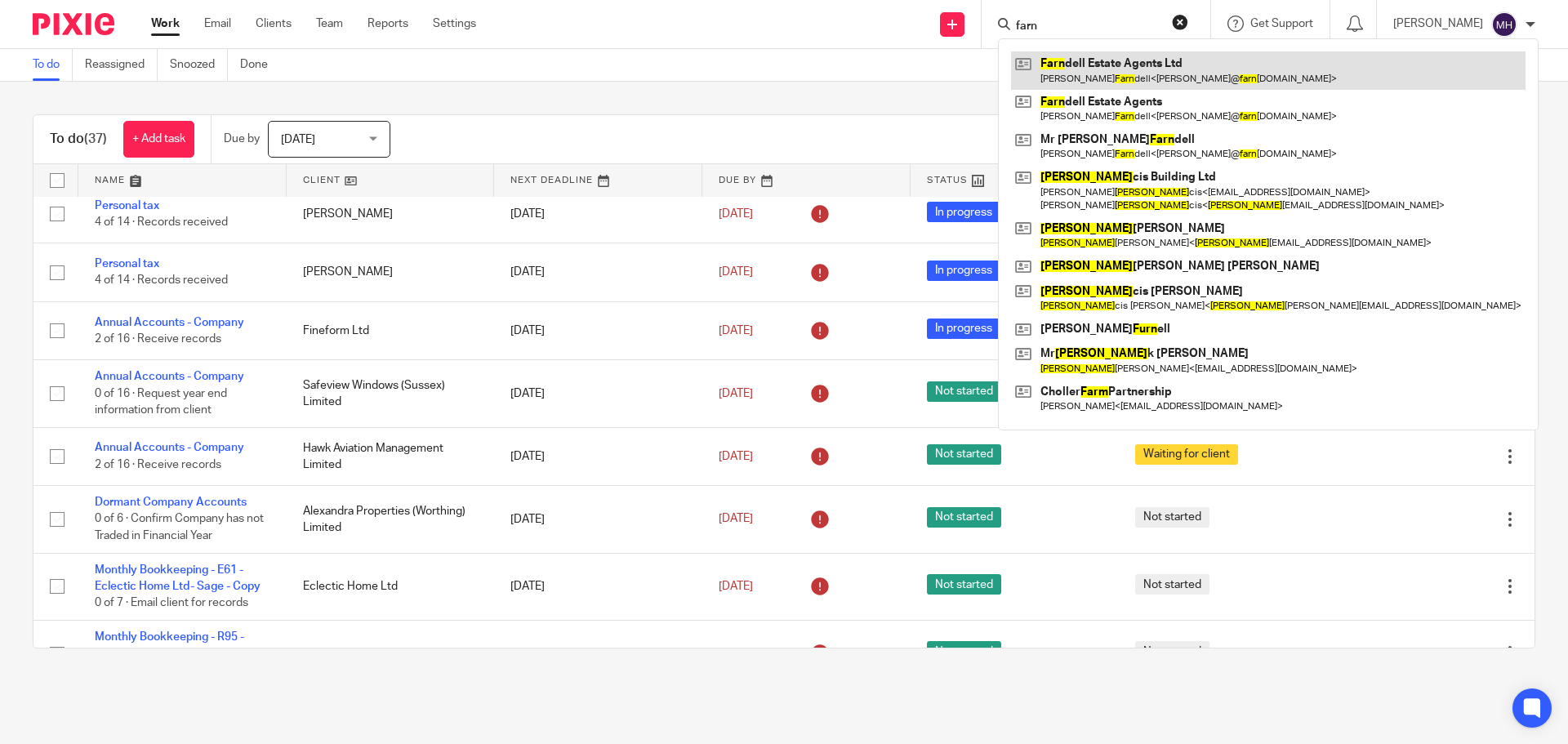
type input "farn"
click at [1144, 72] on link at bounding box center [1269, 69] width 515 height 37
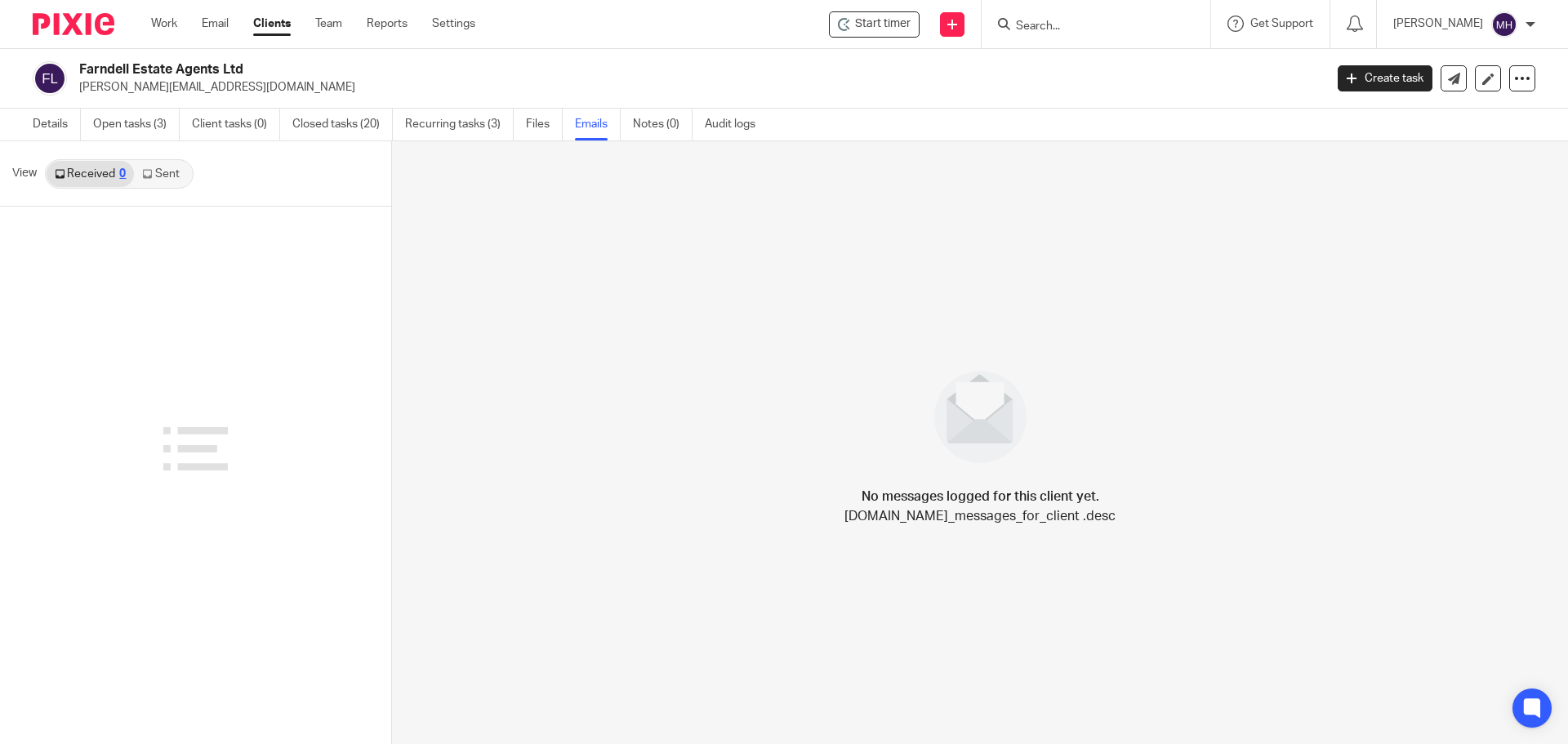
click at [164, 170] on link "Sent" at bounding box center [162, 173] width 57 height 26
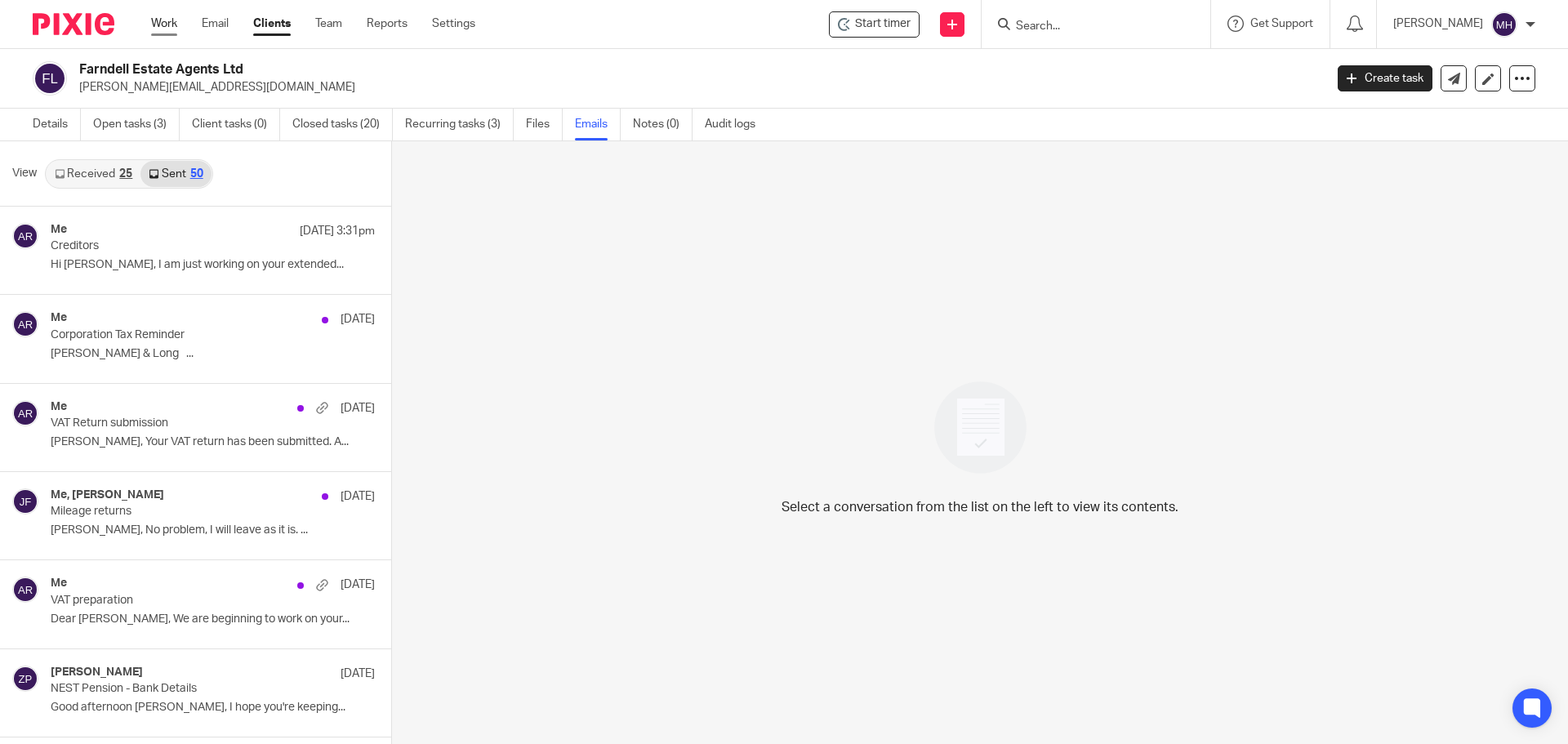
click at [152, 24] on link "Work" at bounding box center [164, 24] width 26 height 16
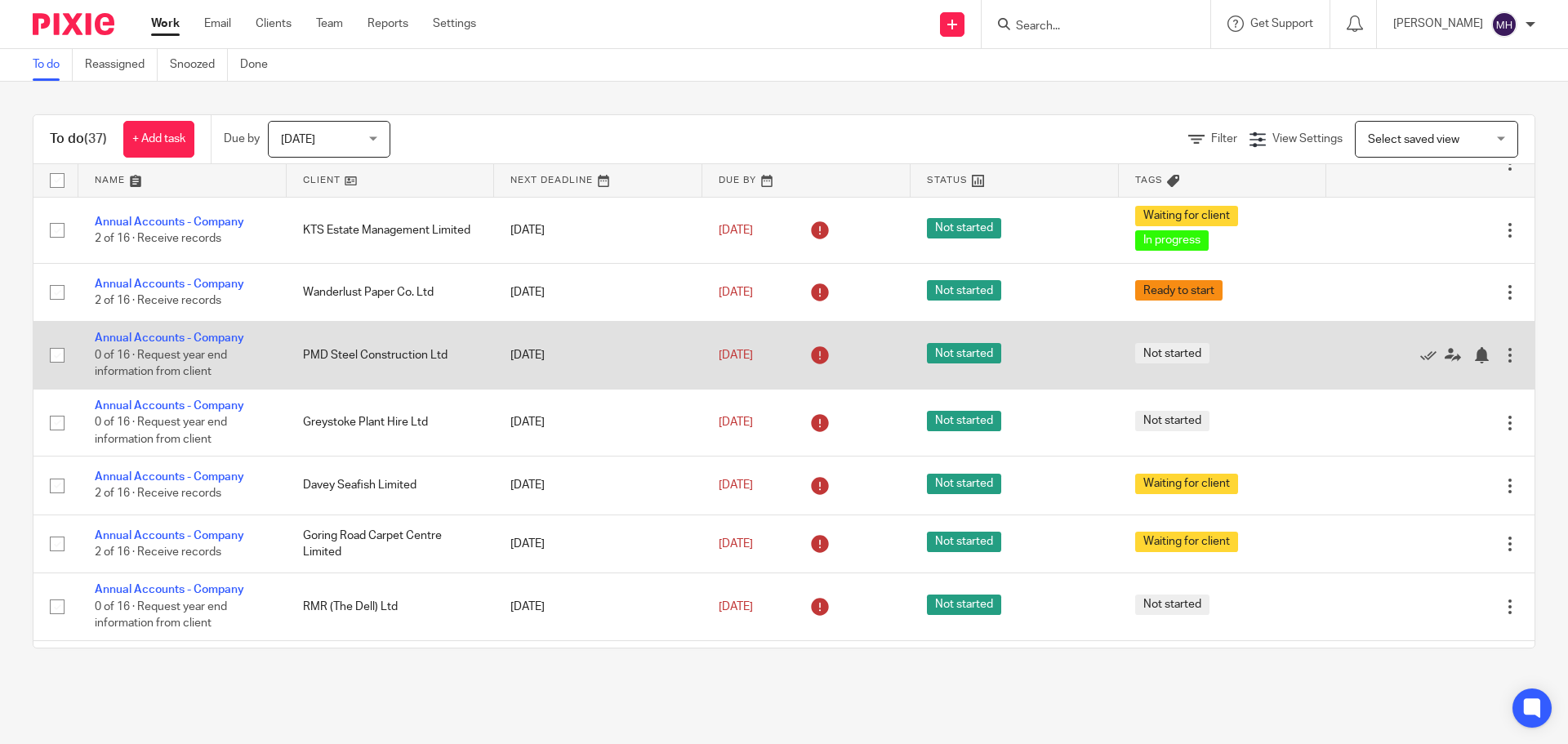
scroll to position [1062, 0]
